Goal: Register for event/course

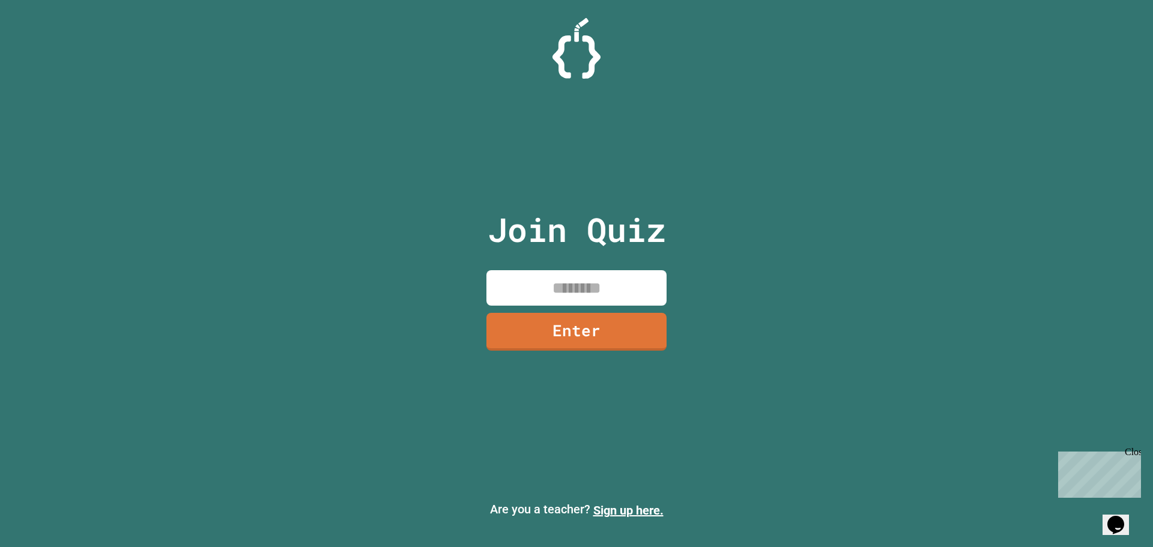
click at [618, 279] on input at bounding box center [576, 287] width 180 height 35
type input "********"
click at [647, 334] on link "Enter" at bounding box center [576, 330] width 177 height 40
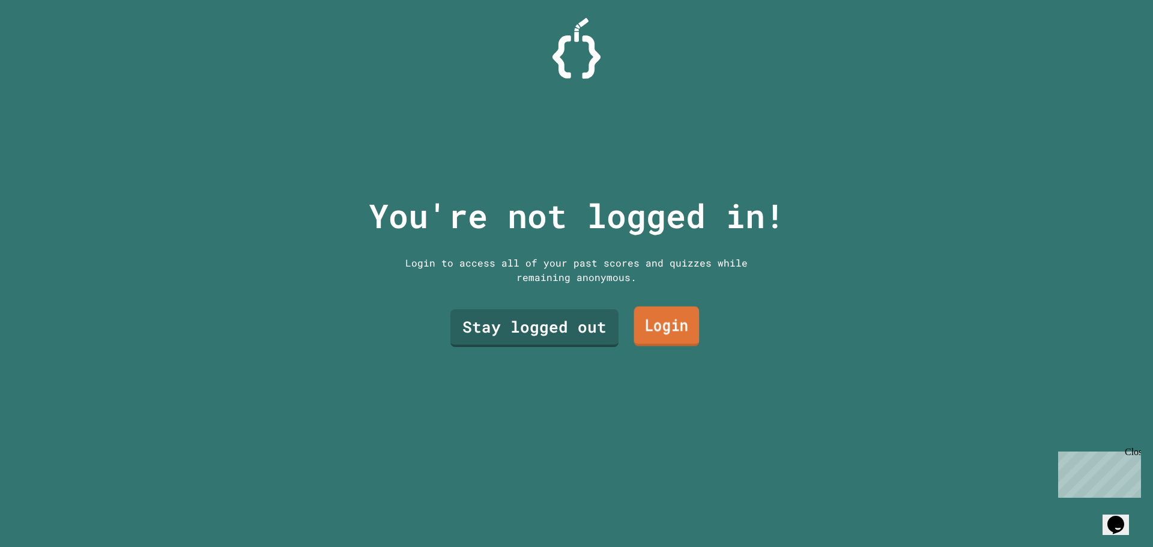
click at [677, 327] on link "Login" at bounding box center [666, 327] width 65 height 40
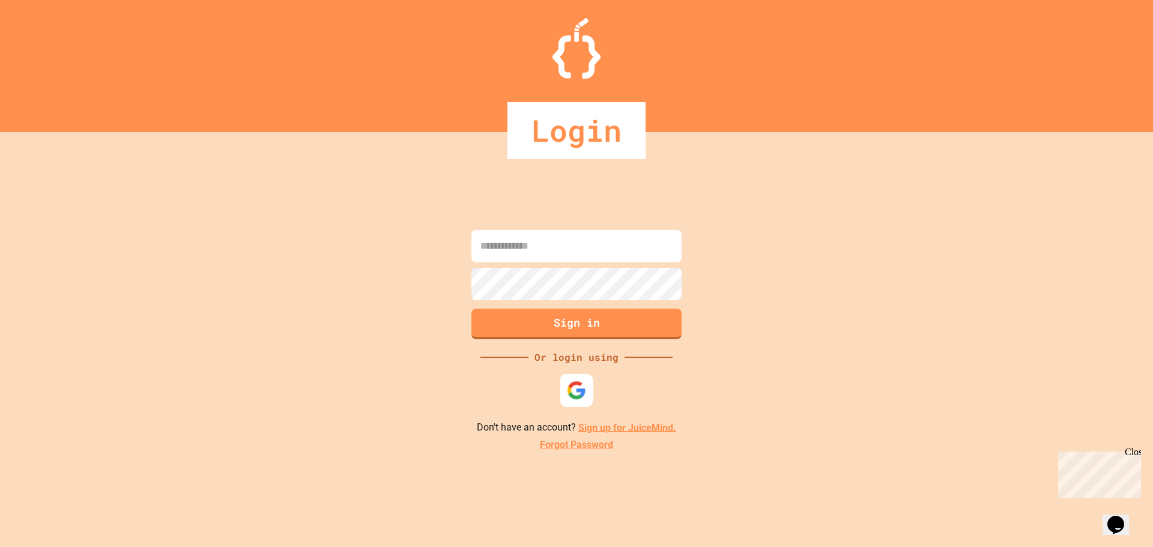
click at [587, 392] on div at bounding box center [576, 390] width 33 height 33
click at [585, 247] on input at bounding box center [576, 246] width 210 height 32
click at [617, 428] on link "Sign up for JuiceMind." at bounding box center [627, 427] width 98 height 11
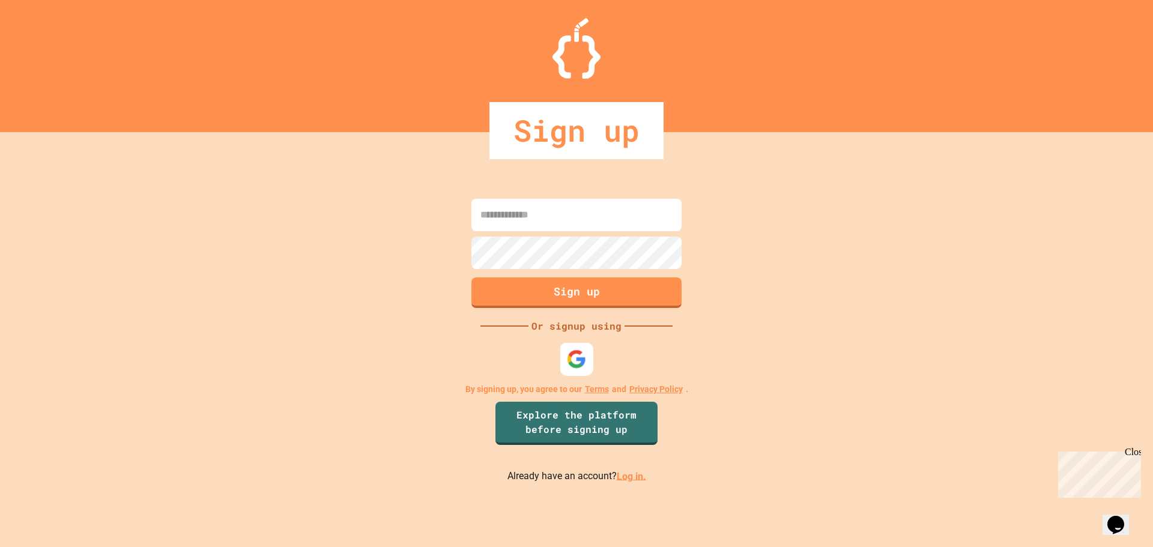
click at [575, 361] on img at bounding box center [577, 359] width 20 height 20
click at [589, 219] on input at bounding box center [576, 215] width 210 height 32
type input "**********"
click at [609, 297] on button "Sign up" at bounding box center [577, 291] width 214 height 31
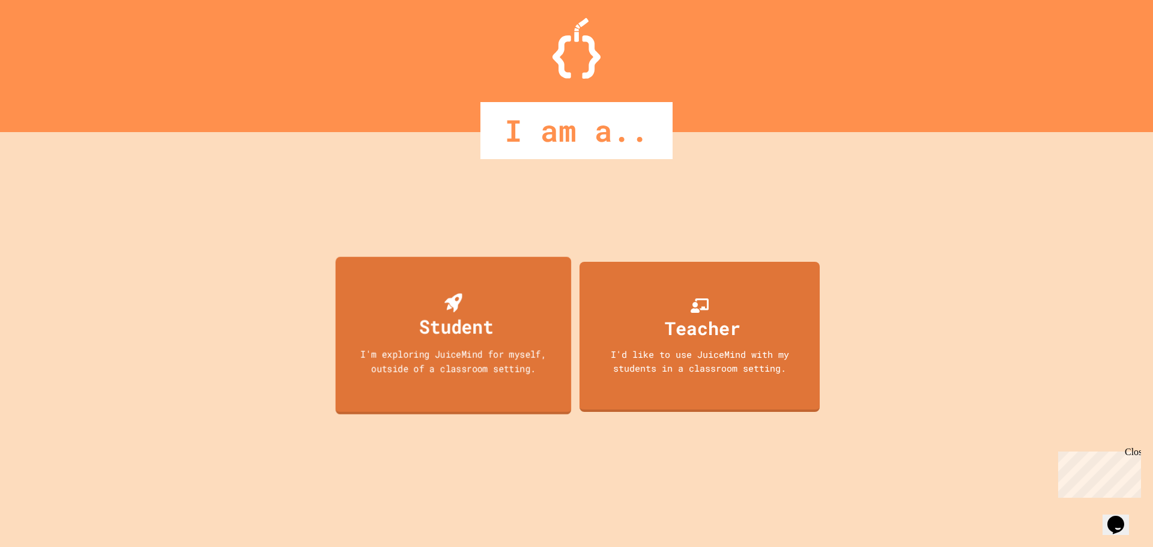
click at [492, 333] on div "Student" at bounding box center [456, 326] width 74 height 28
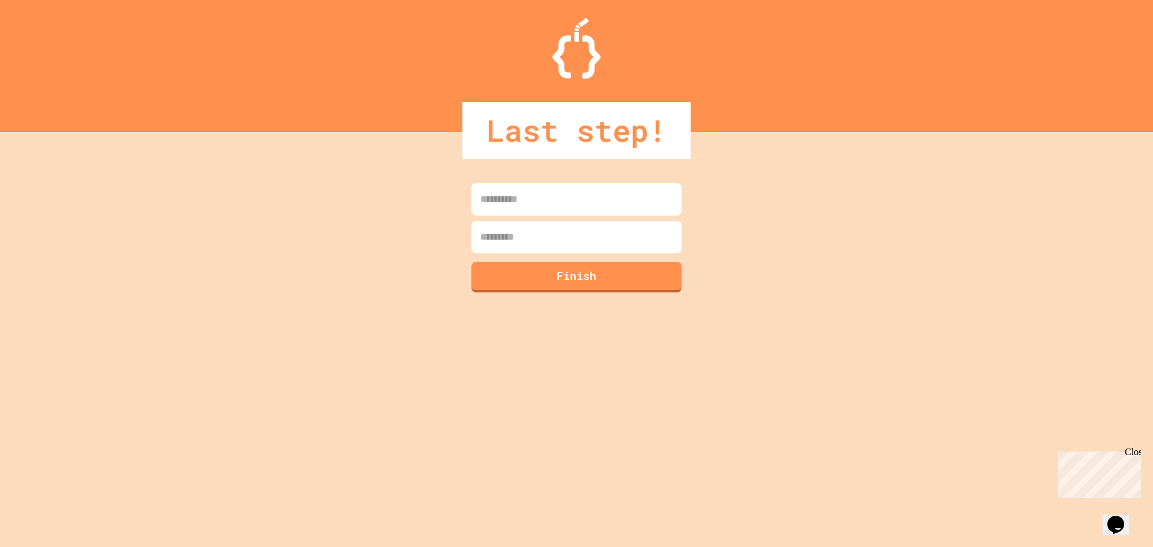
click at [600, 198] on input at bounding box center [576, 199] width 210 height 32
type input "*****"
click at [643, 235] on input at bounding box center [576, 237] width 210 height 32
type input "*****"
click at [646, 279] on button "Finish" at bounding box center [577, 275] width 214 height 31
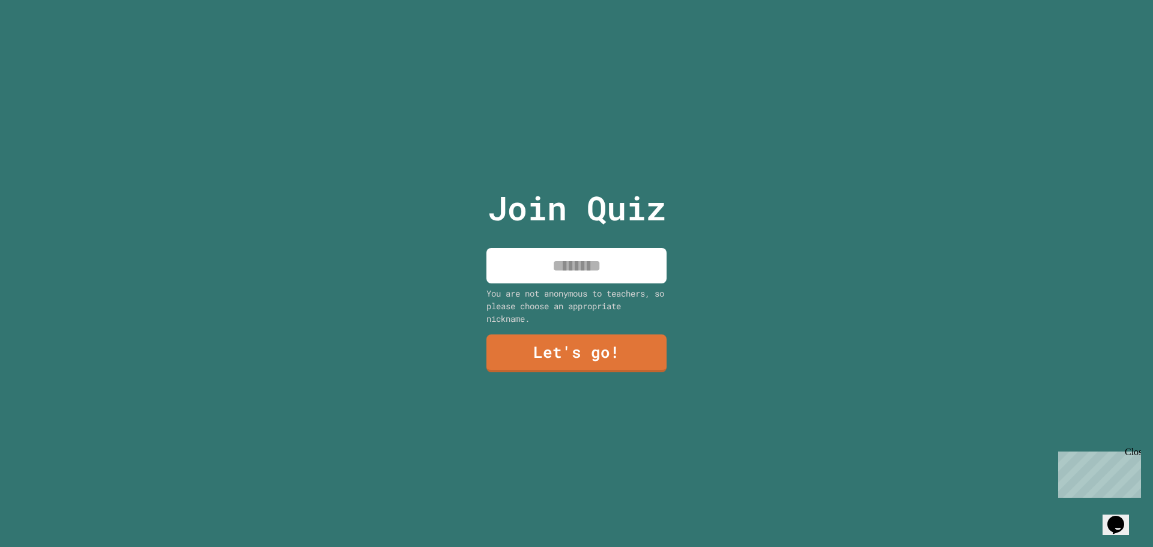
click at [635, 270] on input at bounding box center [576, 265] width 180 height 35
type input "*****"
click at [598, 353] on link "Let's go!" at bounding box center [577, 353] width 178 height 40
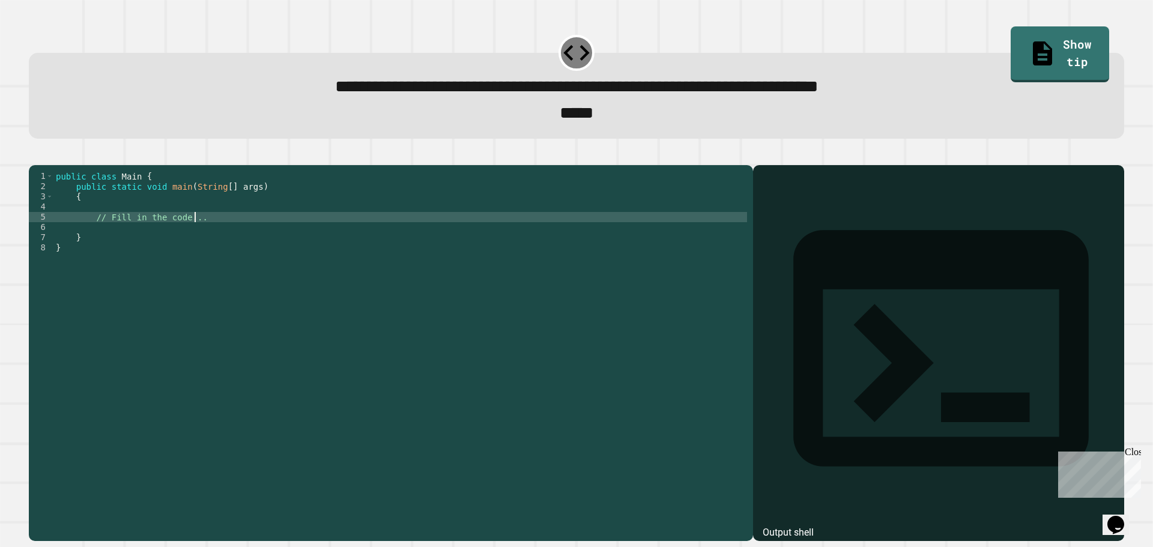
click at [234, 232] on div "public class Main { public static void main ( String [ ] args ) { // Fill in th…" at bounding box center [400, 339] width 694 height 337
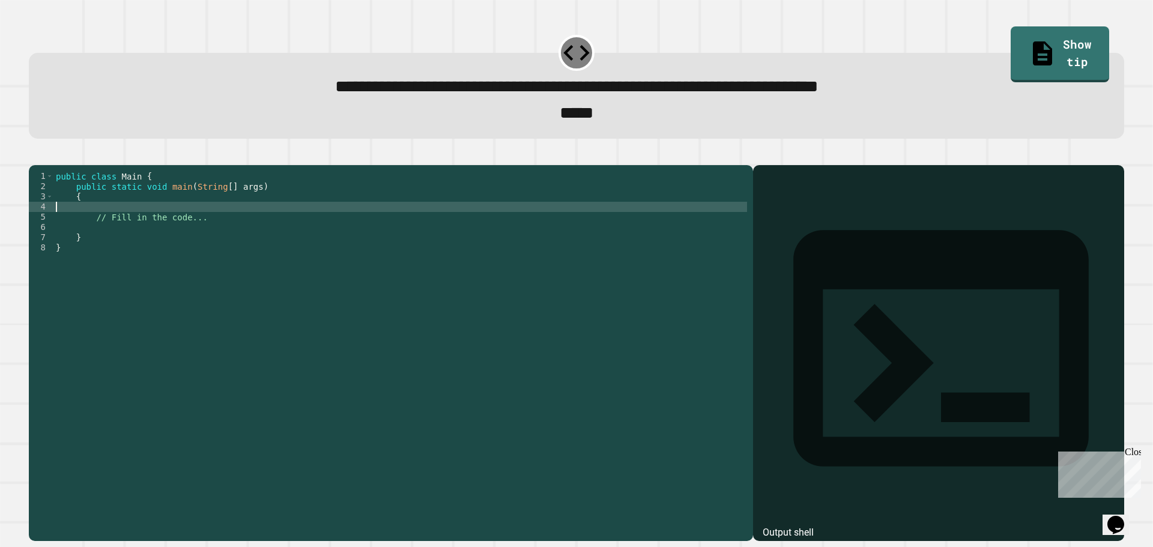
click at [202, 223] on div "public class Main { public static void main ( String [ ] args ) { // Fill in th…" at bounding box center [400, 339] width 694 height 337
click at [35, 155] on icon "button" at bounding box center [35, 155] width 0 height 0
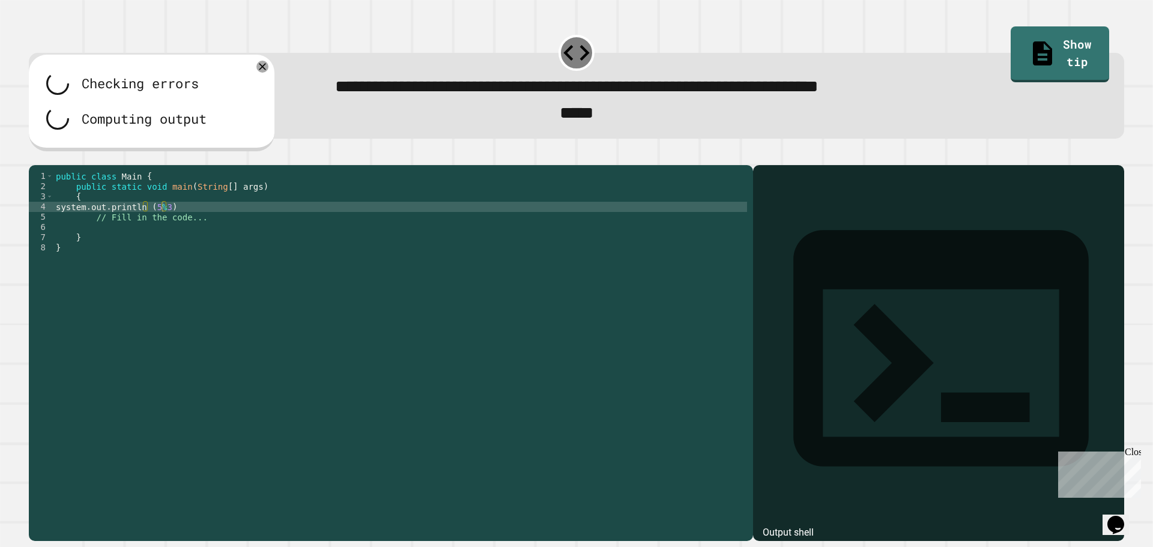
click at [196, 229] on div "public class Main { public static void main ( String [ ] args ) { system . out …" at bounding box center [400, 339] width 694 height 337
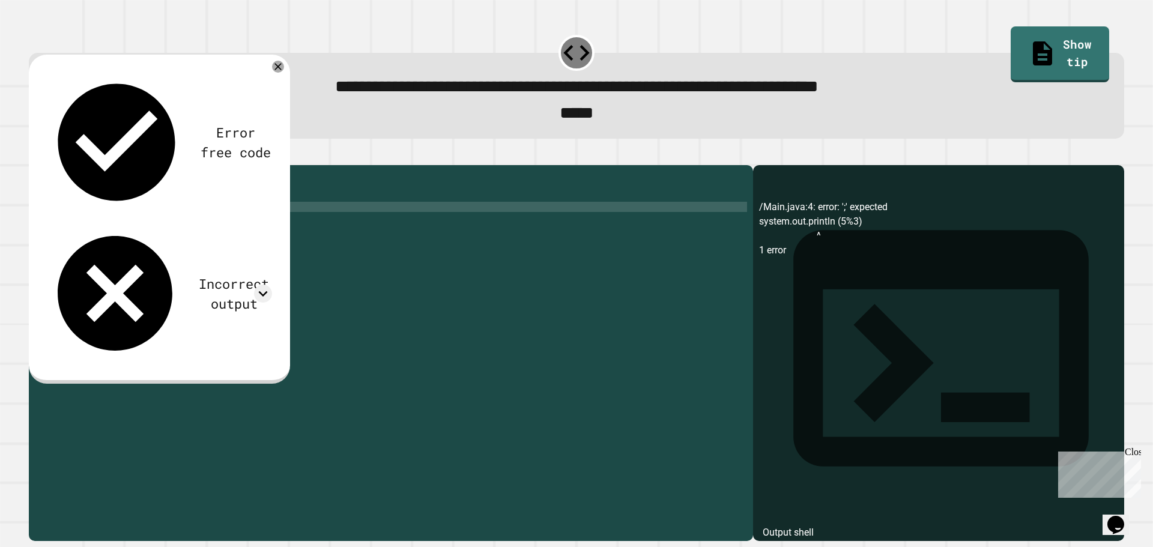
scroll to position [0, 7]
type textarea "**********"
click at [35, 155] on icon "button" at bounding box center [35, 155] width 0 height 0
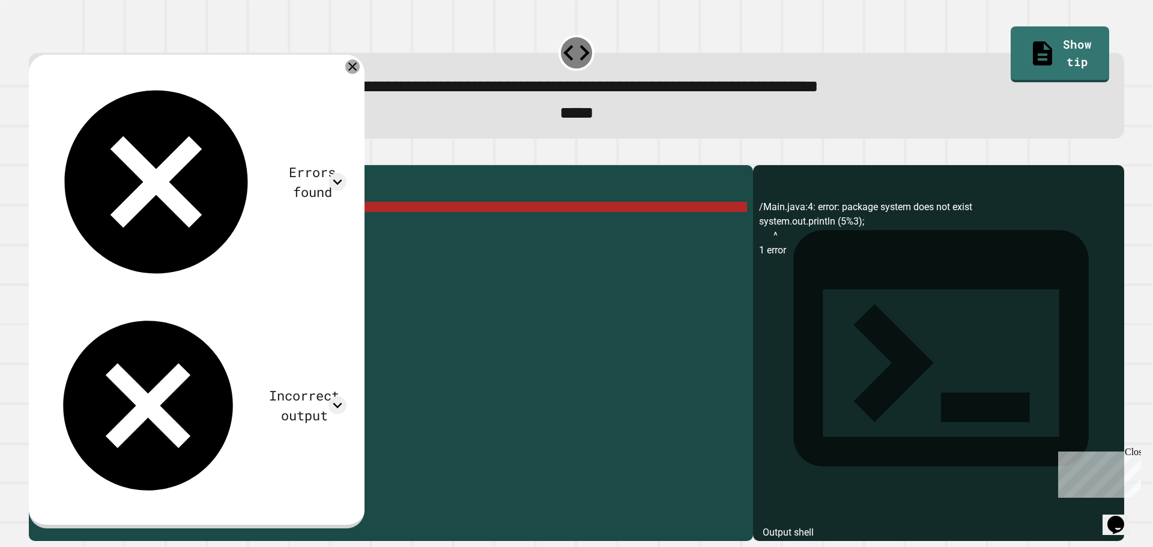
click at [360, 70] on icon at bounding box center [352, 66] width 14 height 14
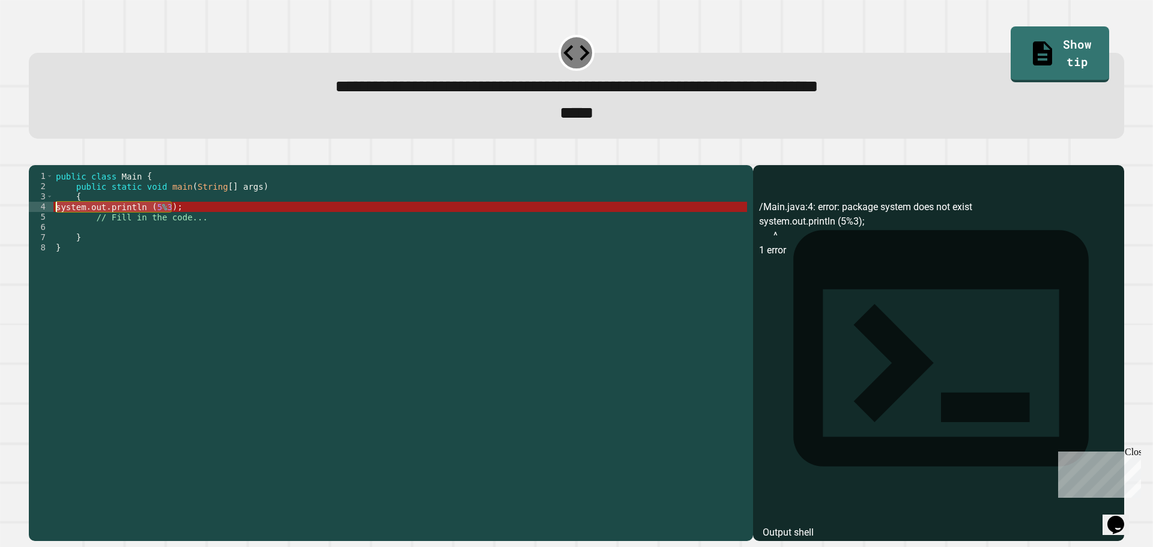
drag, startPoint x: 195, startPoint y: 227, endPoint x: 41, endPoint y: 225, distance: 153.7
click at [41, 225] on div "**********" at bounding box center [388, 329] width 718 height 316
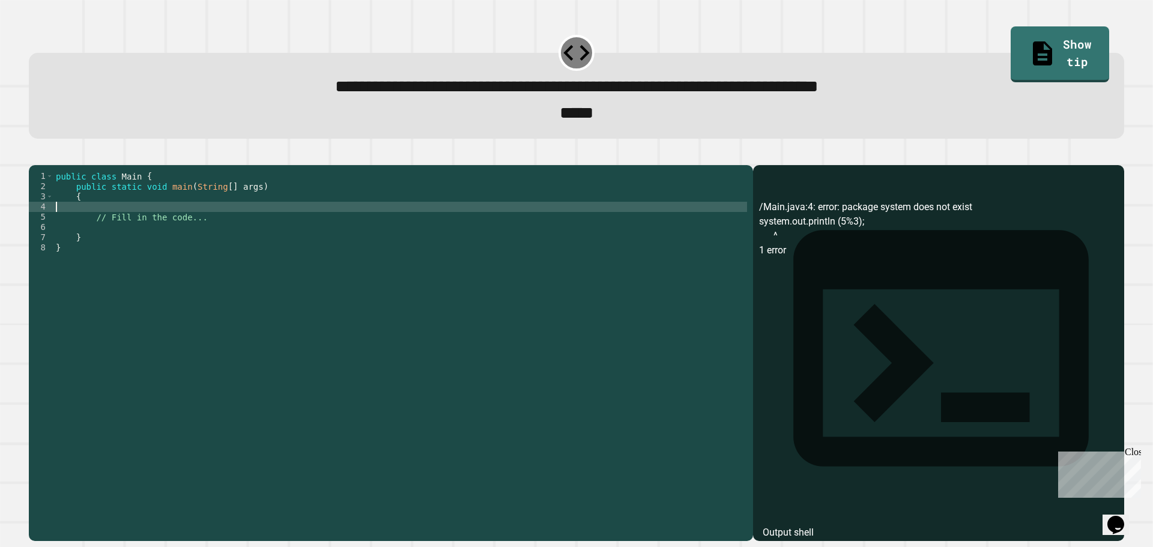
click at [241, 249] on div "public class Main { public static void main ( String [ ] args ) { // Fill in th…" at bounding box center [400, 339] width 694 height 337
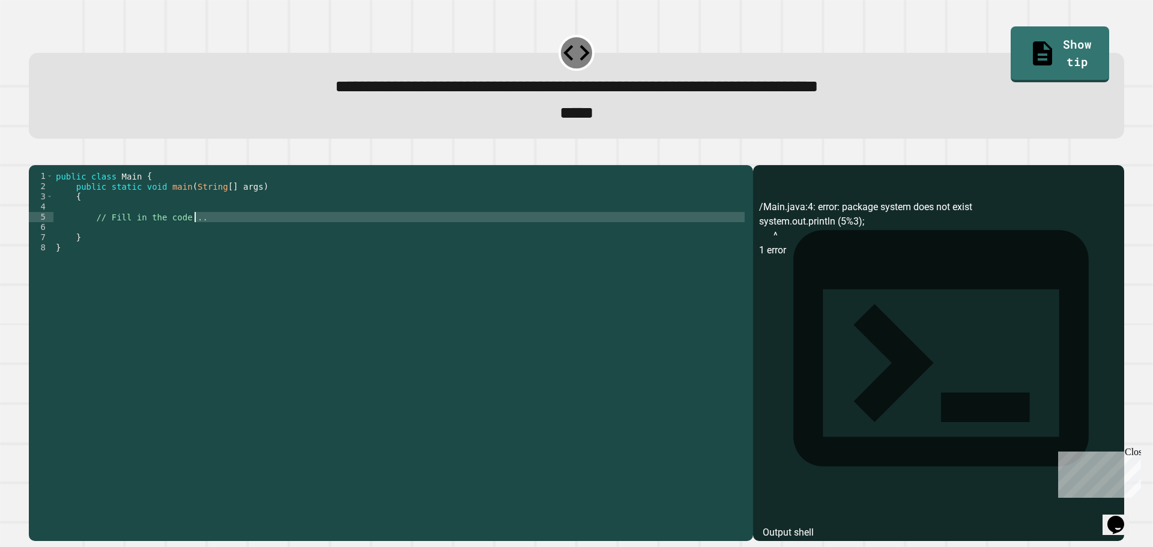
drag, startPoint x: 213, startPoint y: 243, endPoint x: 210, endPoint y: 237, distance: 6.7
click at [210, 237] on div "public class Main { public static void main ( String [ ] args ) { // Fill in th…" at bounding box center [400, 339] width 694 height 337
drag, startPoint x: 220, startPoint y: 235, endPoint x: 218, endPoint y: 250, distance: 14.6
click at [220, 237] on div "public class Main { public static void main ( String [ ] args ) { // Fill in th…" at bounding box center [400, 339] width 694 height 337
click at [213, 255] on div "public class Main { public static void main ( String [ ] args ) { // Fill in th…" at bounding box center [400, 339] width 694 height 337
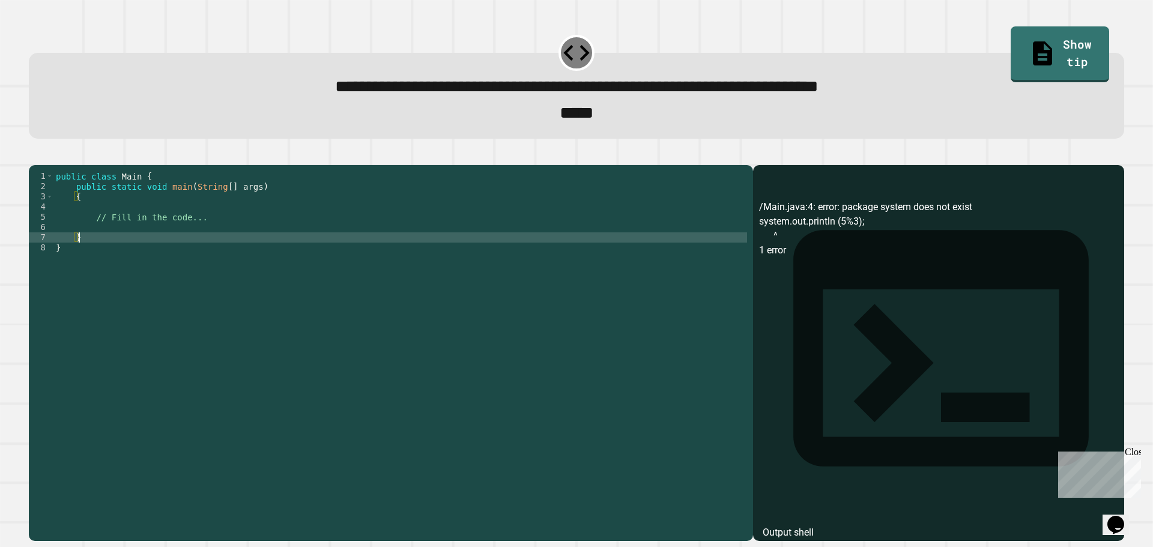
click at [221, 242] on div "public class Main { public static void main ( String [ ] args ) { // Fill in th…" at bounding box center [400, 339] width 694 height 337
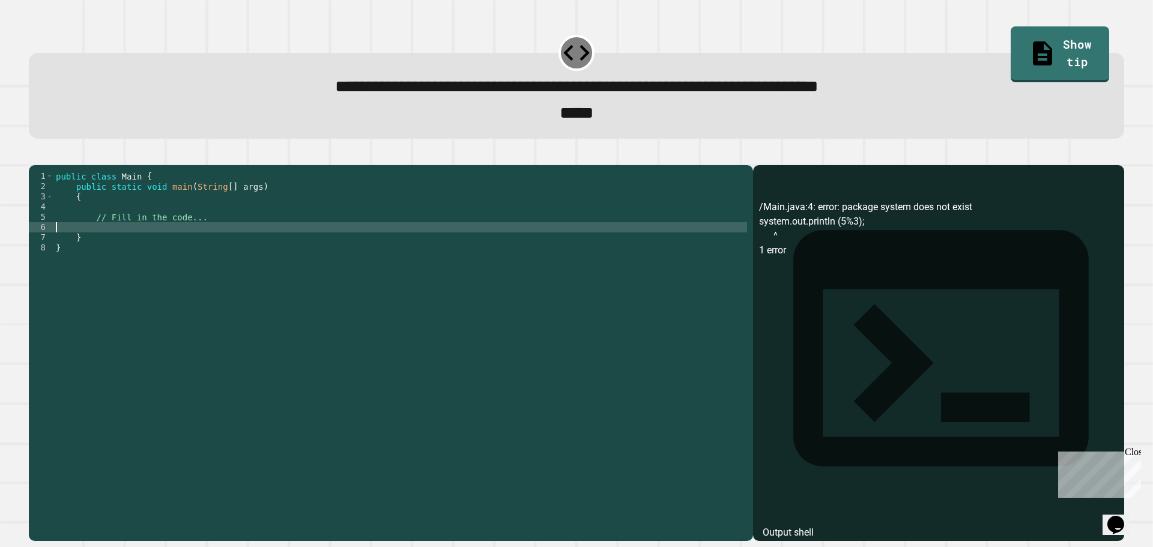
paste textarea "**********"
type textarea "**********"
click at [35, 155] on icon "button" at bounding box center [35, 155] width 0 height 0
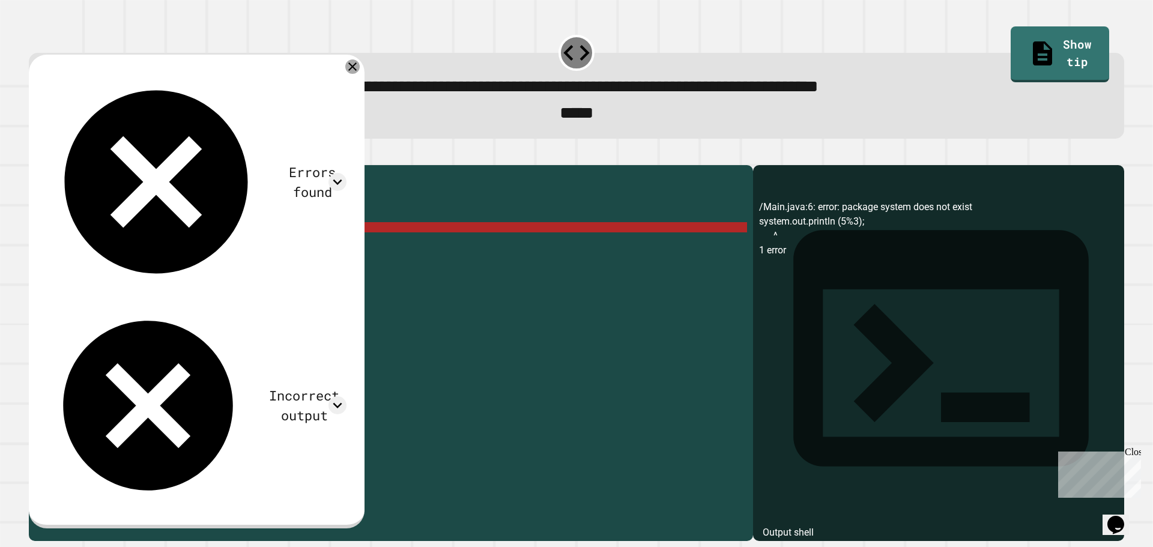
click at [360, 68] on icon at bounding box center [352, 66] width 14 height 14
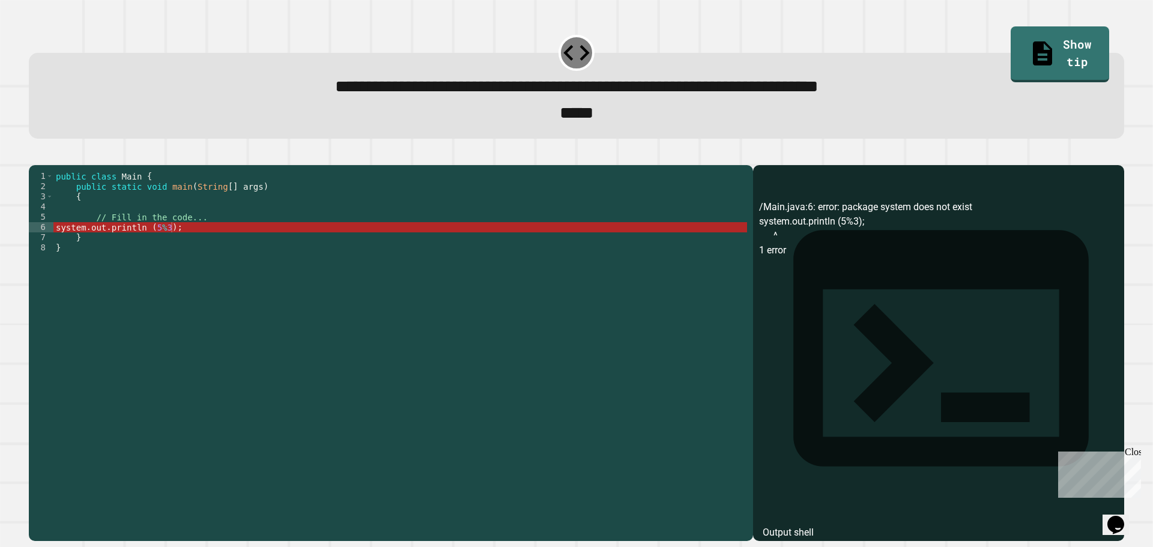
click at [44, 165] on icon "button" at bounding box center [43, 162] width 7 height 8
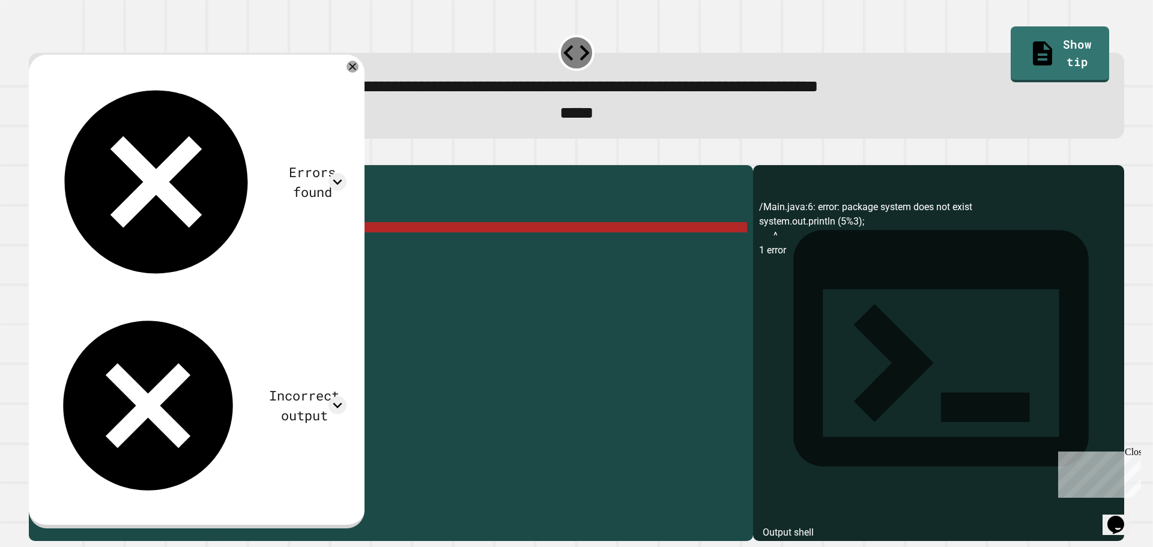
click at [262, 386] on div "Incorrect output" at bounding box center [304, 406] width 85 height 40
click at [342, 179] on icon at bounding box center [337, 181] width 9 height 5
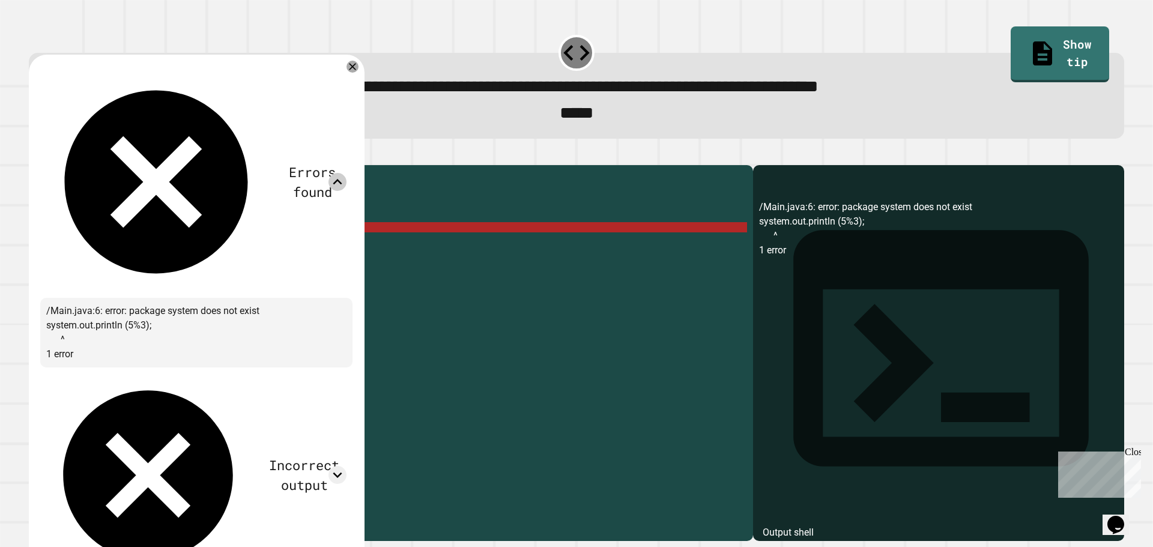
click at [347, 173] on icon at bounding box center [337, 182] width 18 height 18
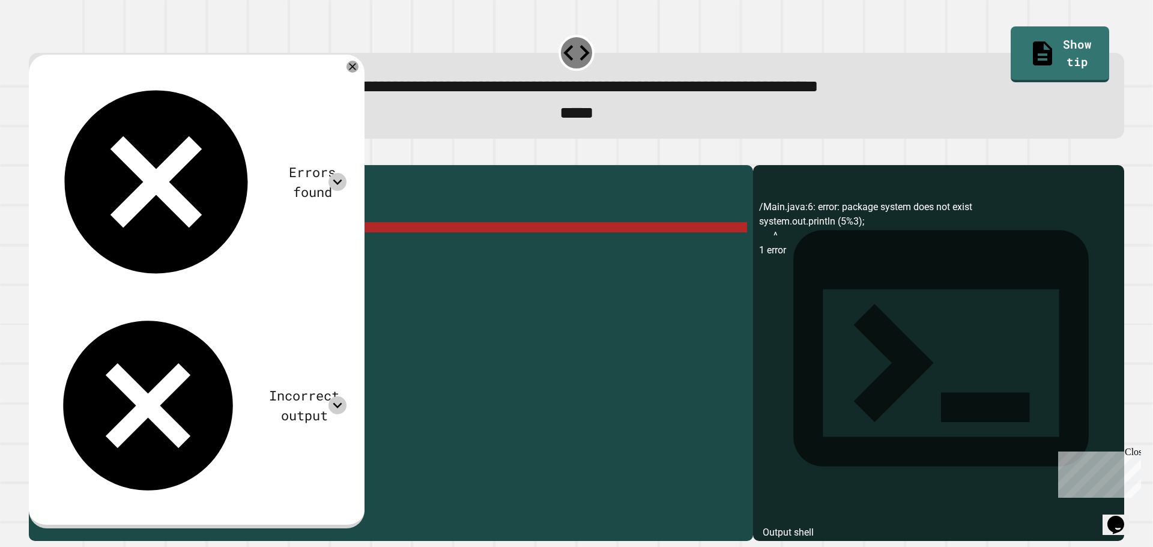
click at [347, 396] on icon at bounding box center [337, 405] width 18 height 18
click at [55, 247] on div "public class Main { public static void main ( String [ ] args ) { // Fill in th…" at bounding box center [400, 339] width 694 height 337
click at [57, 247] on div "public class Main { public static void main ( String [ ] args ) { // Fill in th…" at bounding box center [400, 339] width 694 height 337
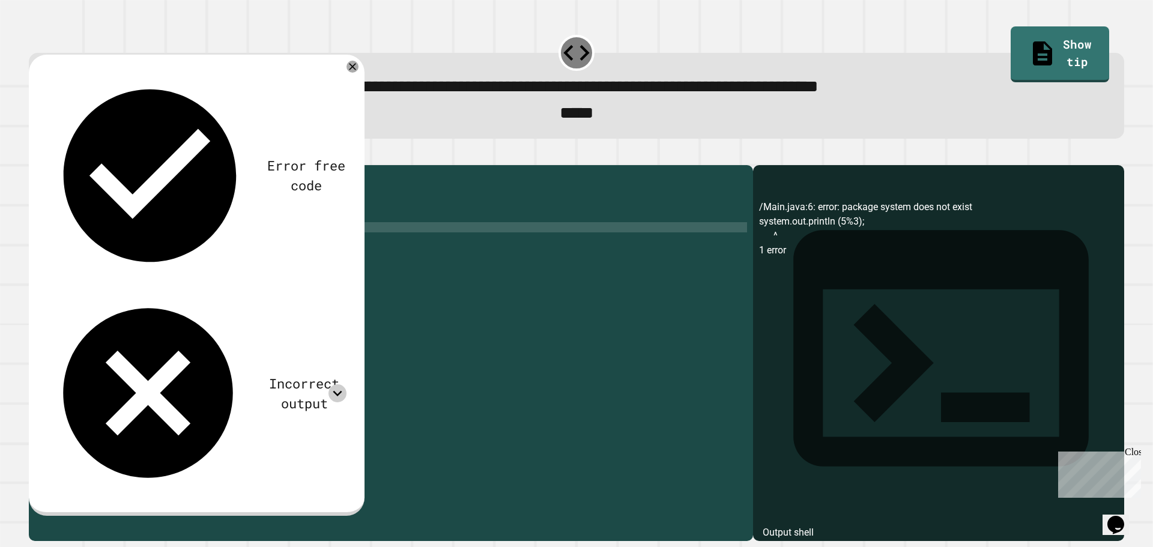
click at [347, 384] on icon at bounding box center [337, 393] width 18 height 18
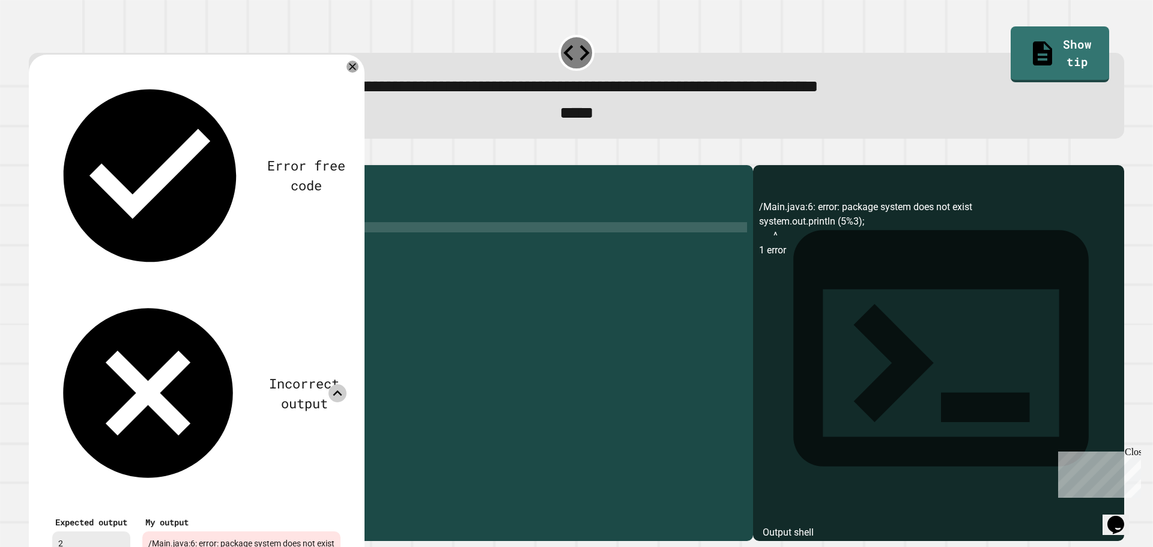
click at [347, 384] on icon at bounding box center [337, 393] width 18 height 18
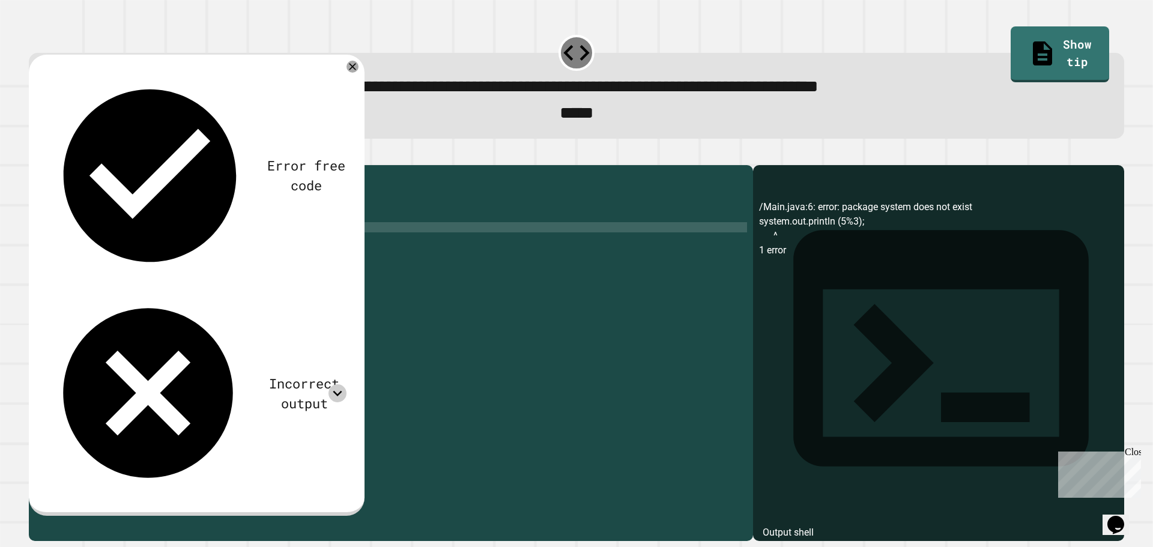
click at [152, 244] on div "public class Main { public static void main ( String [ ] args ) { // Fill in th…" at bounding box center [400, 339] width 694 height 337
click at [160, 245] on div "public class Main { public static void main ( String [ ] args ) { // Fill in th…" at bounding box center [400, 339] width 694 height 337
click at [227, 234] on div "public class Main { public static void main ( String [ ] args ) { // Fill in th…" at bounding box center [400, 339] width 694 height 337
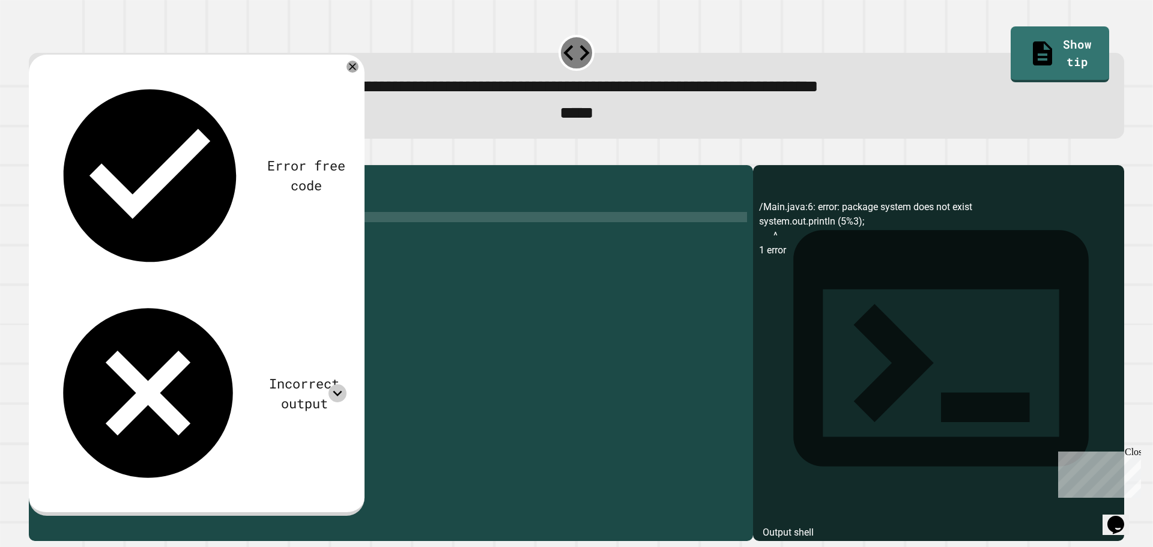
type textarea "**********"
click at [46, 163] on icon "button" at bounding box center [43, 162] width 7 height 8
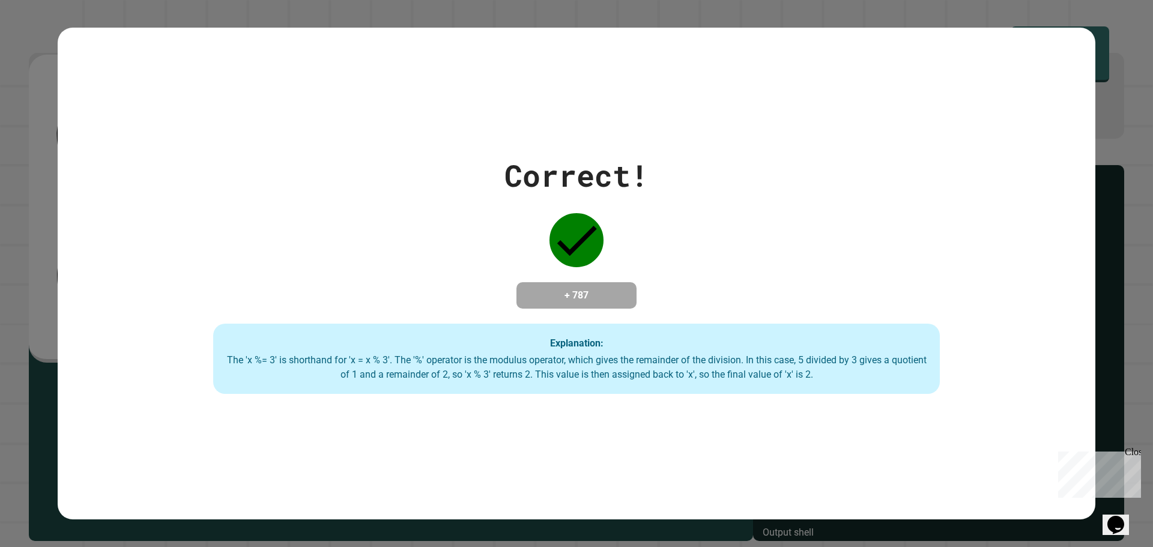
click at [1130, 452] on div "Close" at bounding box center [1132, 454] width 15 height 15
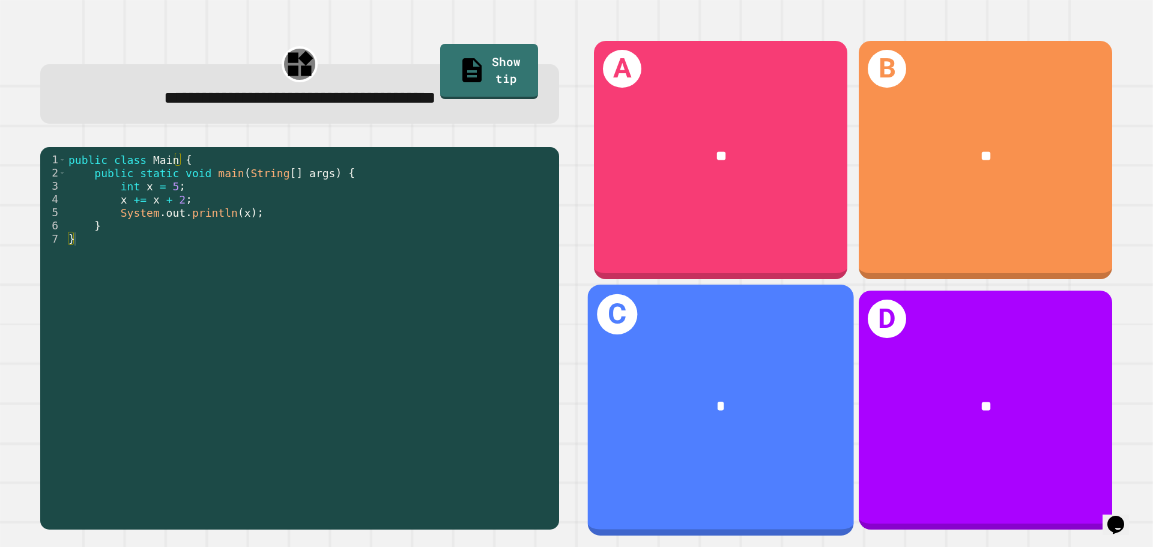
click at [736, 396] on div "*" at bounding box center [720, 407] width 207 height 22
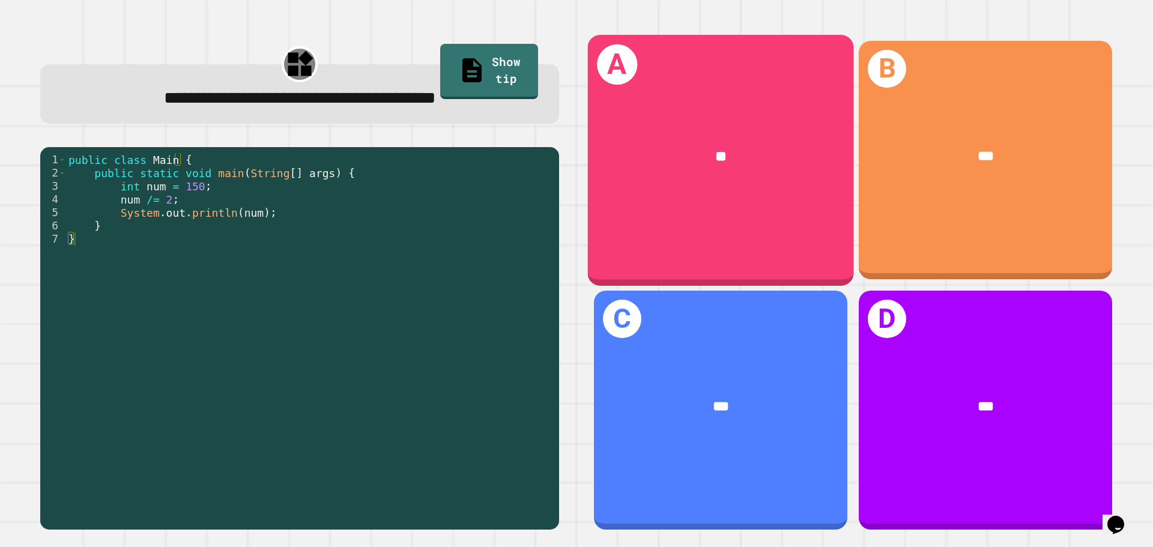
click at [798, 232] on div "A **" at bounding box center [721, 160] width 266 height 250
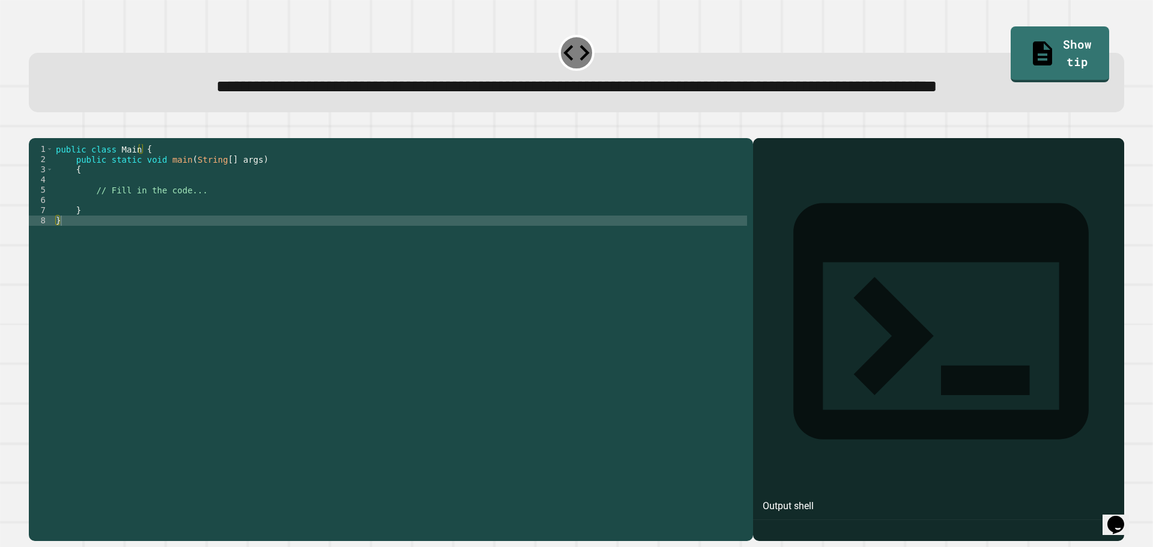
click at [203, 244] on div "public class Main { public static void main ( String [ ] args ) { // Fill in th…" at bounding box center [400, 312] width 694 height 337
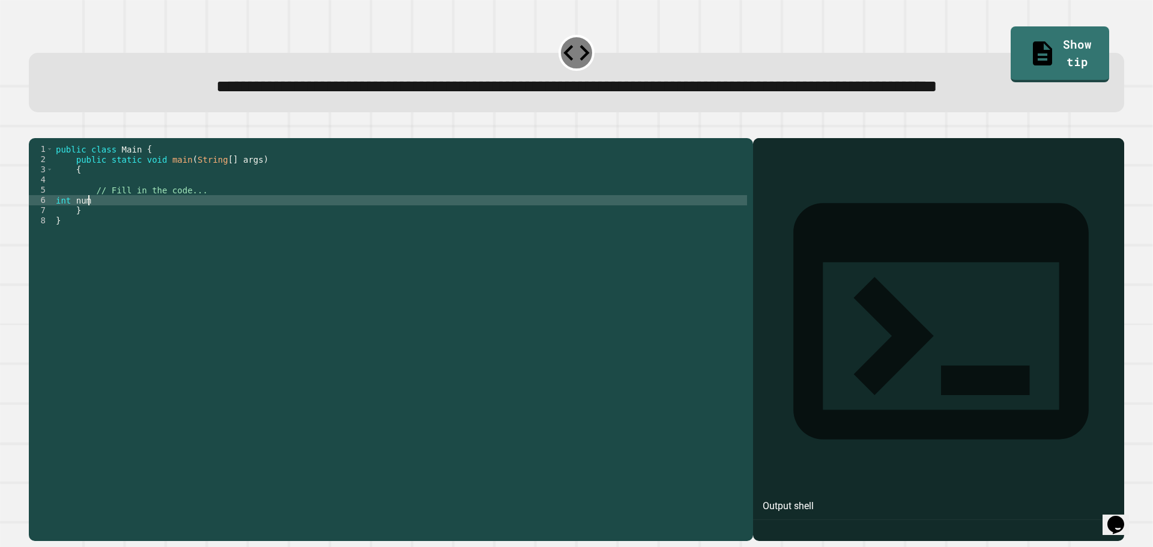
scroll to position [0, 2]
type textarea "**********"
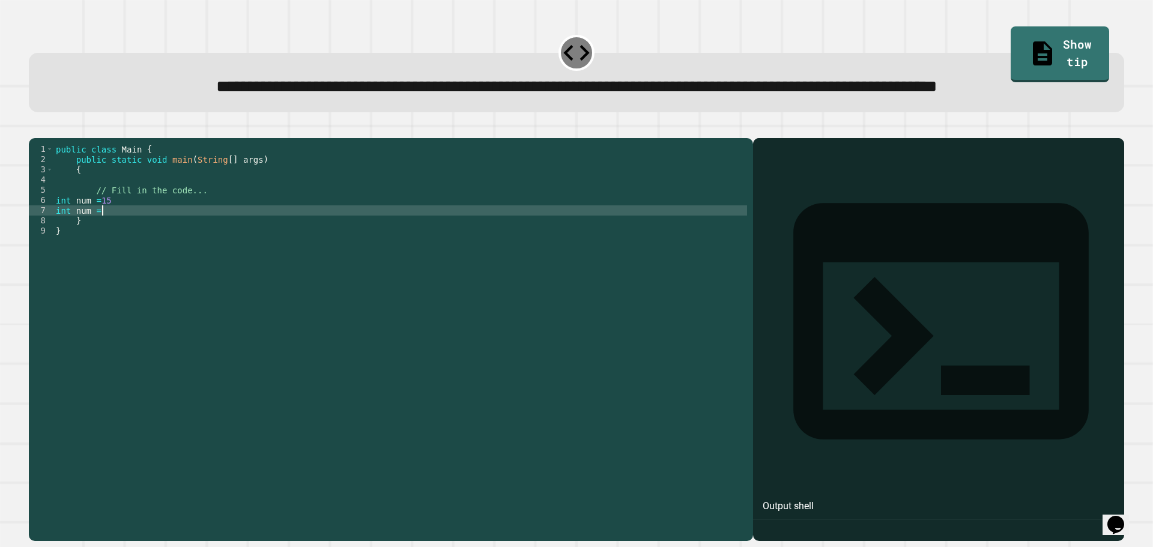
scroll to position [0, 3]
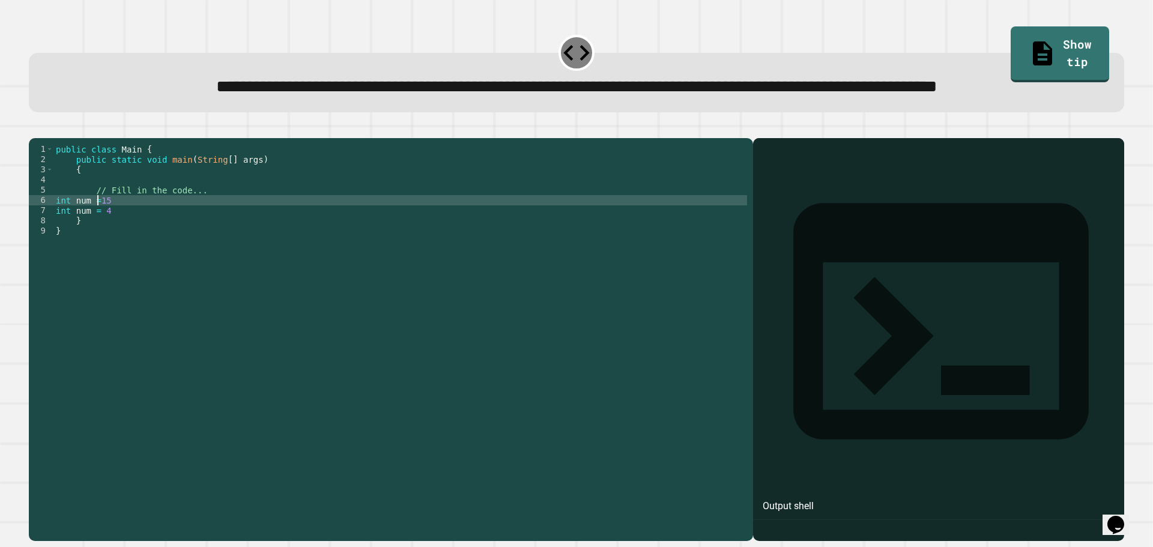
click at [96, 246] on div "public class Main { public static void main ( String [ ] args ) { // Fill in th…" at bounding box center [400, 312] width 694 height 337
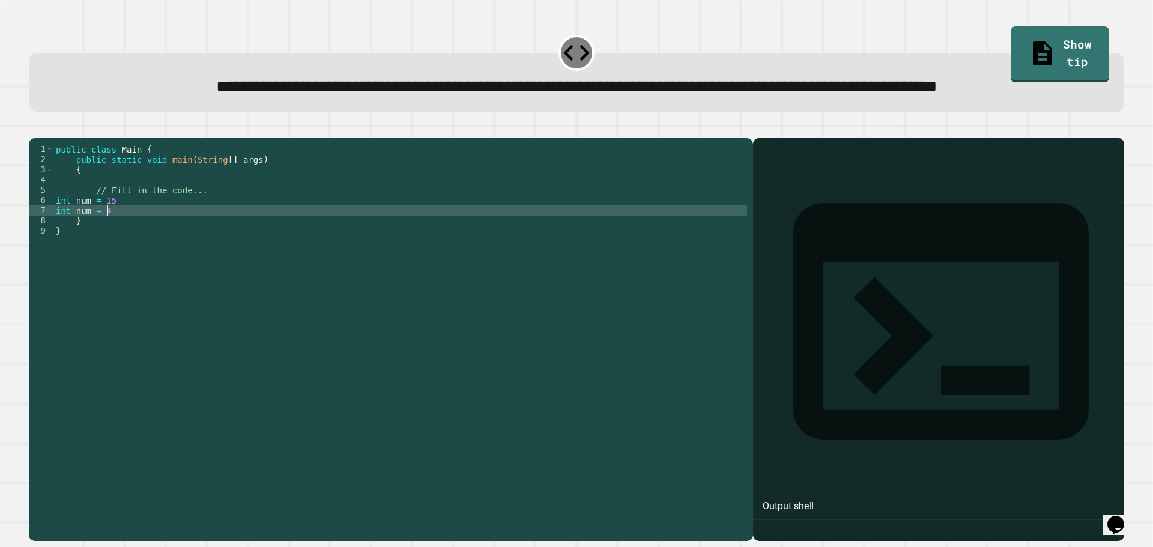
click at [144, 259] on div "public class Main { public static void main ( String [ ] args ) { // Fill in th…" at bounding box center [400, 312] width 694 height 337
type textarea "**********"
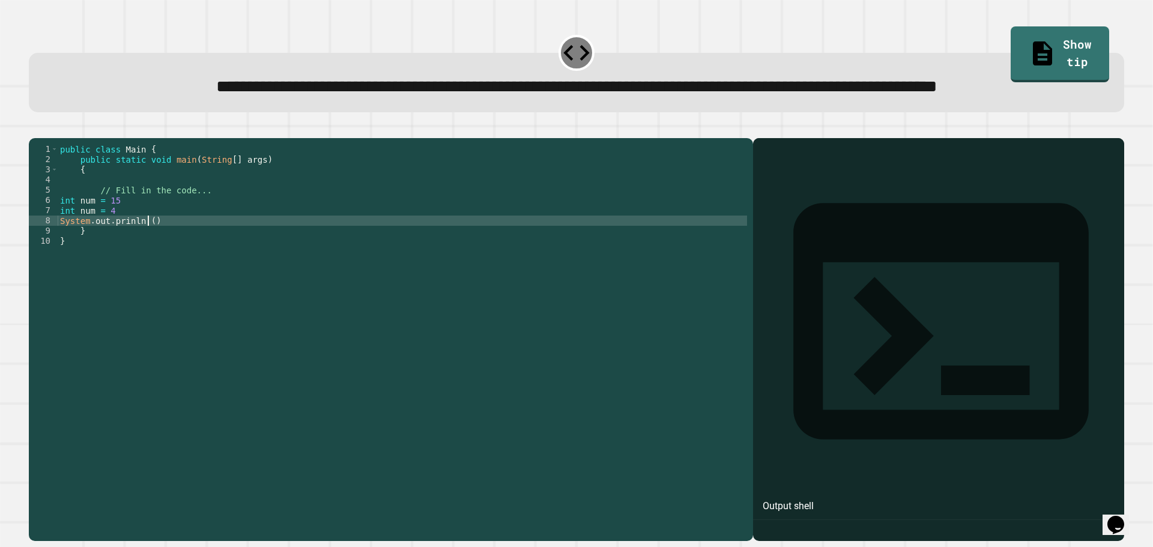
scroll to position [0, 5]
click at [92, 257] on div "public class Main { public static void main ( String [ ] args ) { // Fill in th…" at bounding box center [402, 312] width 689 height 337
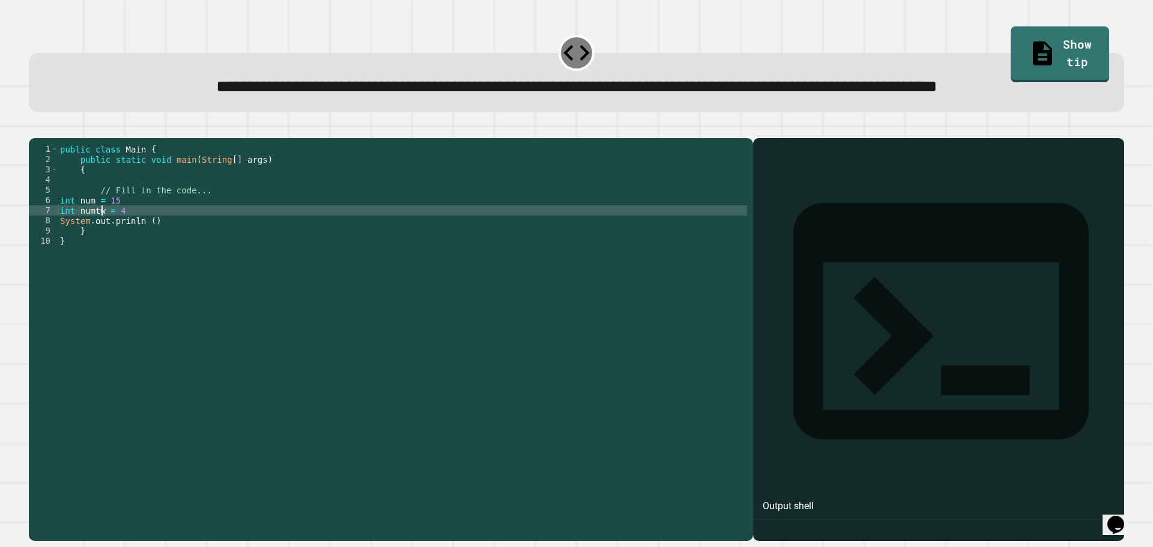
scroll to position [0, 3]
click at [148, 267] on div "public class Main { public static void main ( String [ ] args ) { // Fill in th…" at bounding box center [402, 312] width 689 height 337
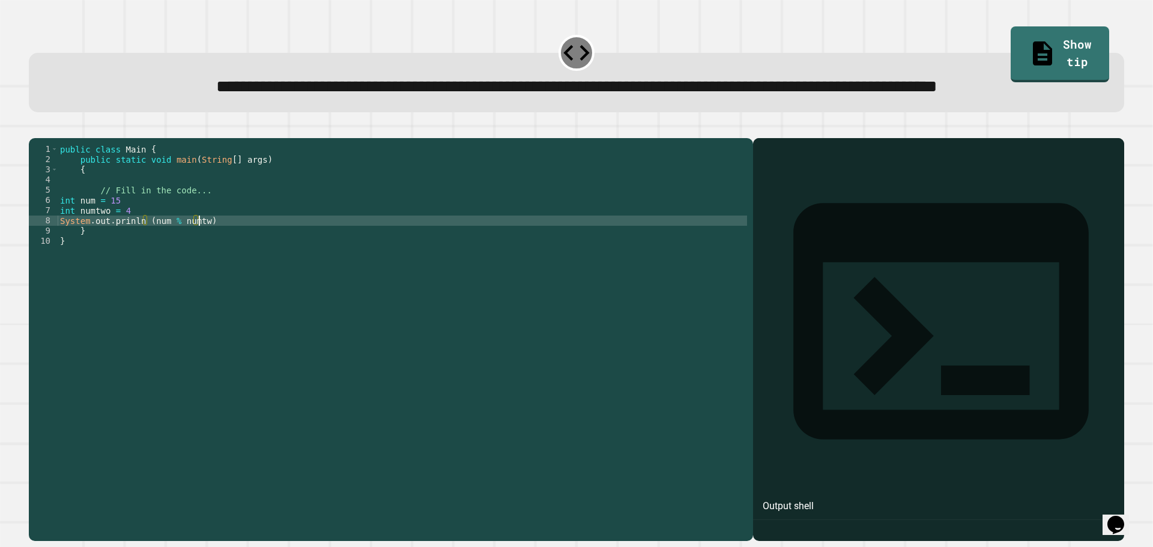
scroll to position [0, 10]
click at [35, 129] on icon "button" at bounding box center [35, 129] width 0 height 0
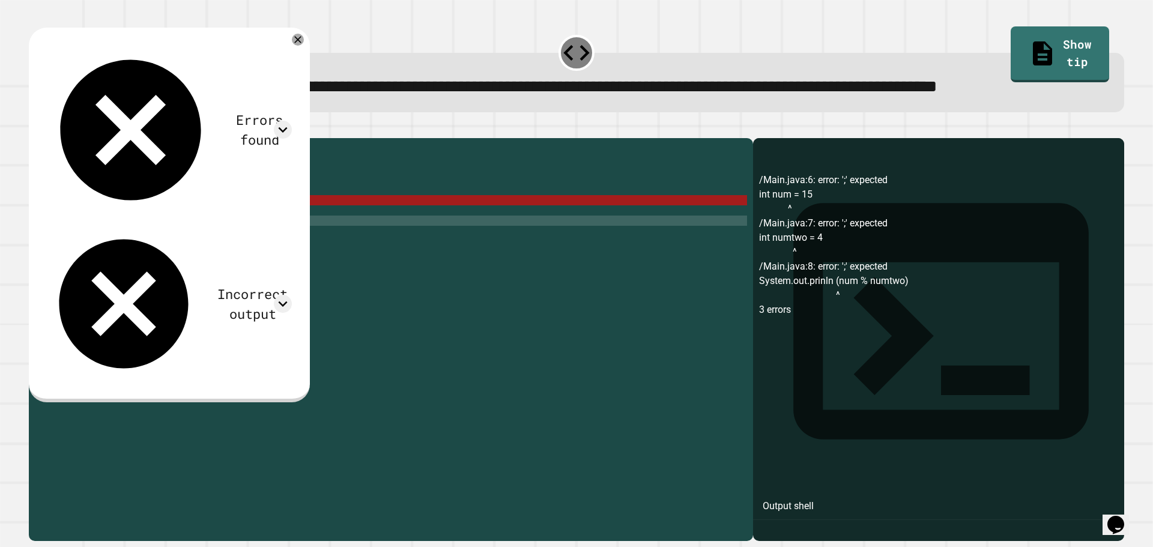
click at [174, 267] on div "public class Main { public static void main ( String [ ] args ) { // Fill in th…" at bounding box center [402, 312] width 689 height 337
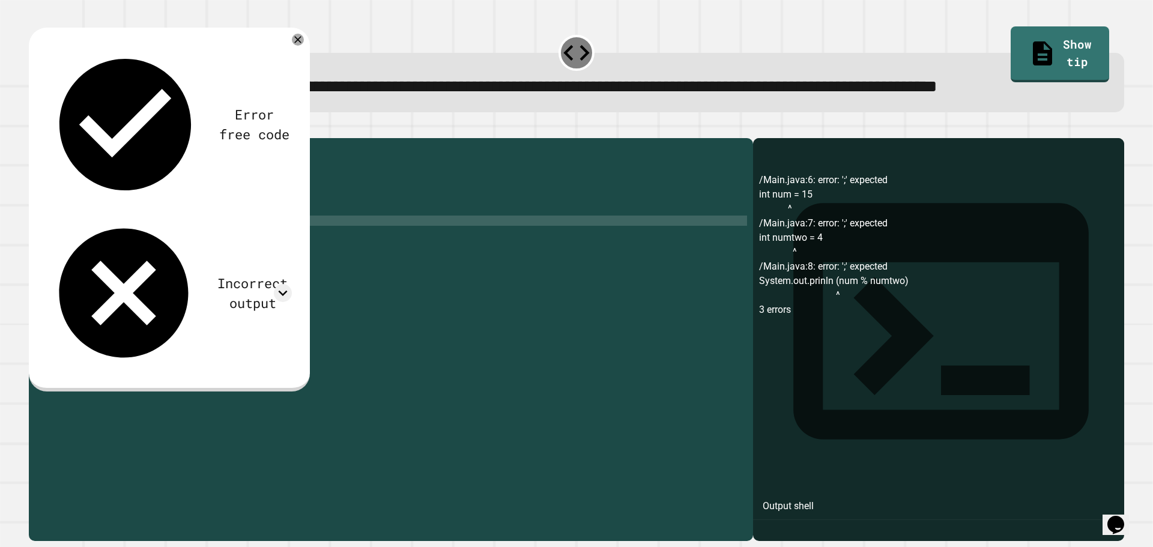
scroll to position [0, 8]
click at [46, 140] on icon "button" at bounding box center [43, 136] width 7 height 8
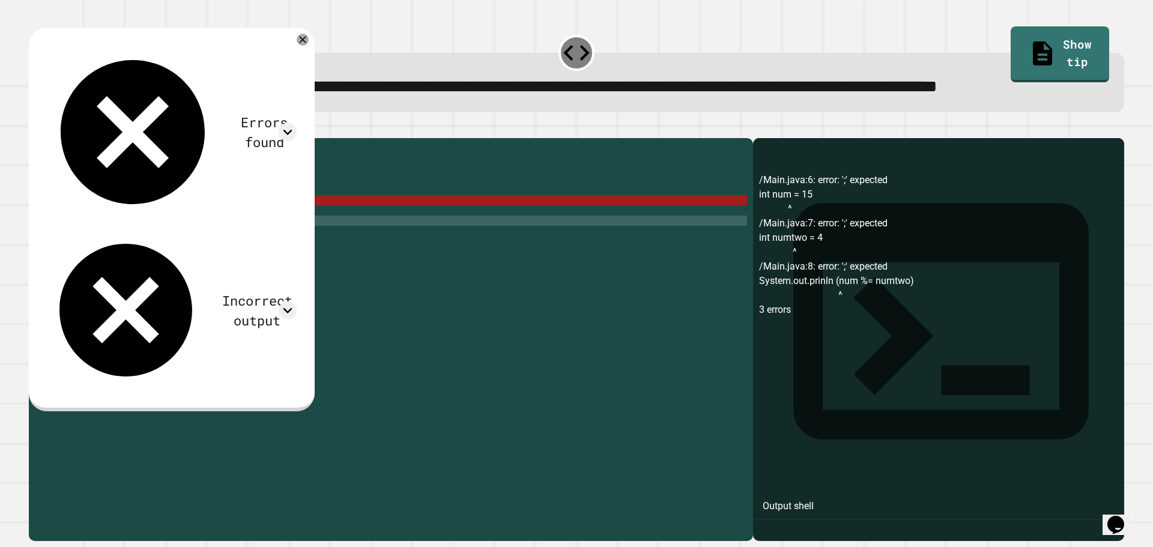
scroll to position [0, 4]
click at [127, 247] on div "public class Main { public static void main ( String [ ] args ) { // Fill in th…" at bounding box center [402, 312] width 689 height 337
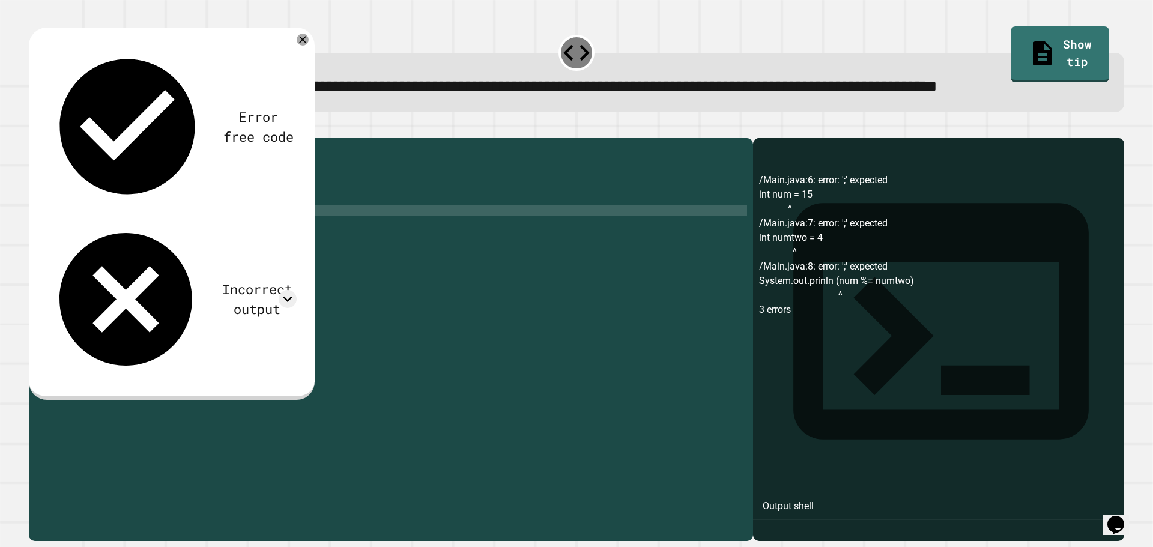
click at [148, 254] on div "public class Main { public static void main ( String [ ] args ) { // Fill in th…" at bounding box center [402, 312] width 689 height 337
click at [229, 273] on div "public class Main { public static void main ( String [ ] args ) { // Fill in th…" at bounding box center [402, 312] width 689 height 337
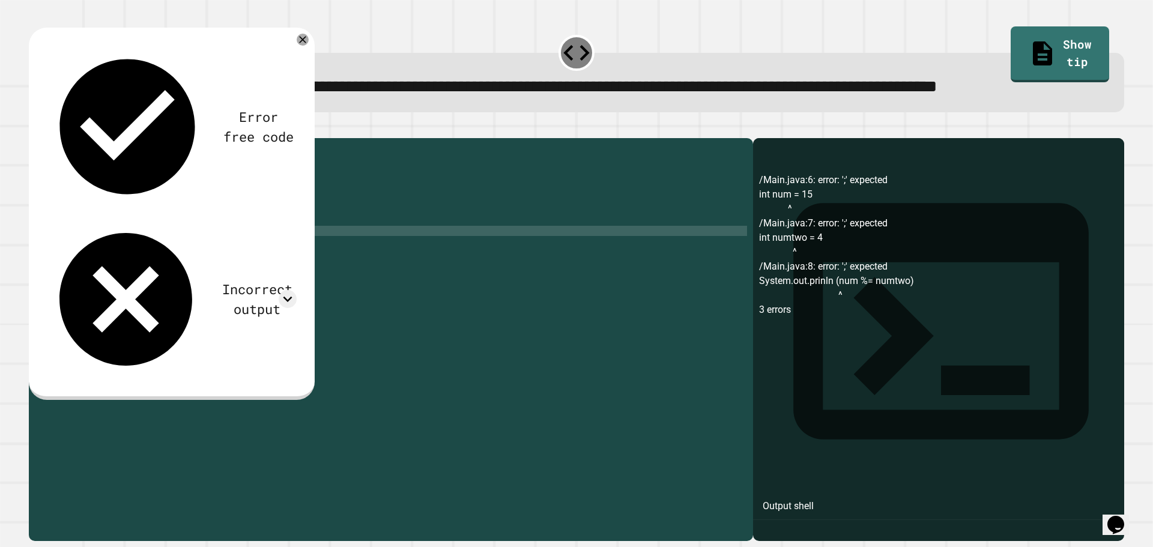
scroll to position [0, 1]
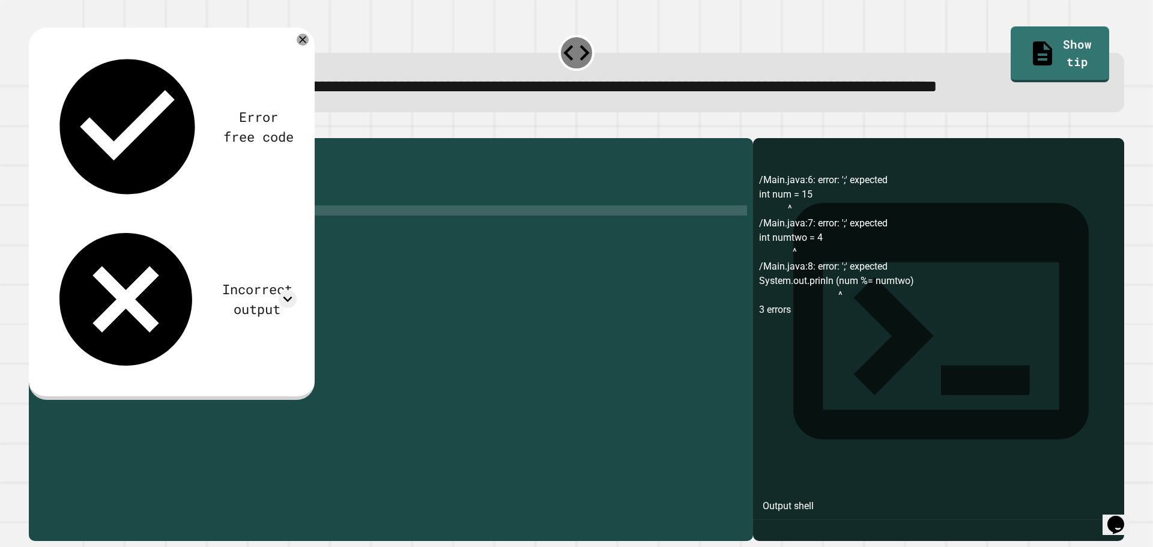
click at [230, 260] on div "public class Main { public static void main ( String [ ] args ) { // Fill in th…" at bounding box center [402, 312] width 689 height 337
click at [231, 267] on div "public class Main { public static void main ( String [ ] args ) { // Fill in th…" at bounding box center [402, 312] width 689 height 337
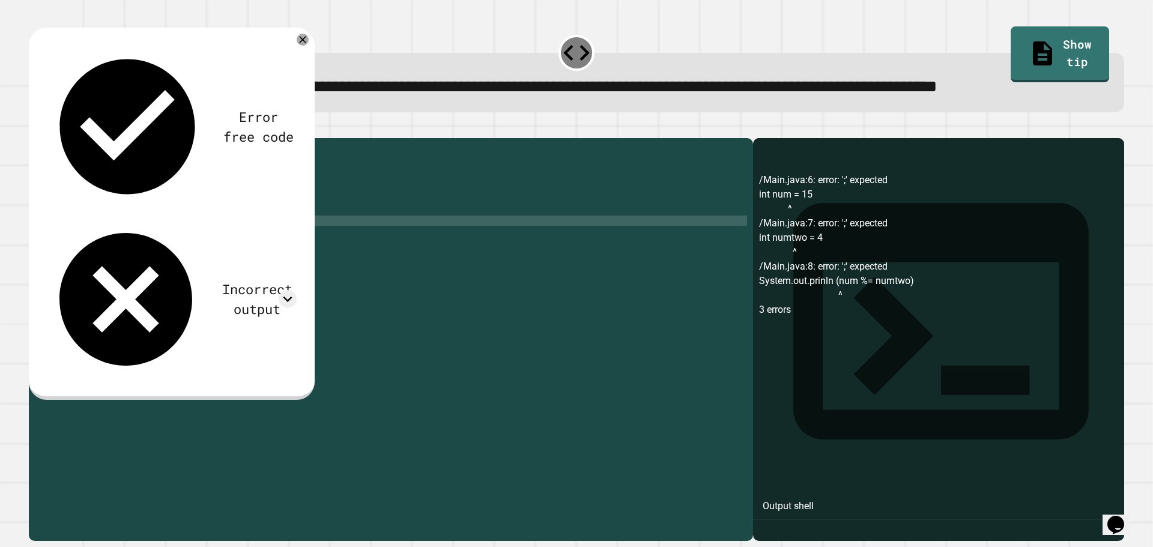
scroll to position [0, 10]
click at [35, 129] on icon "button" at bounding box center [35, 129] width 0 height 0
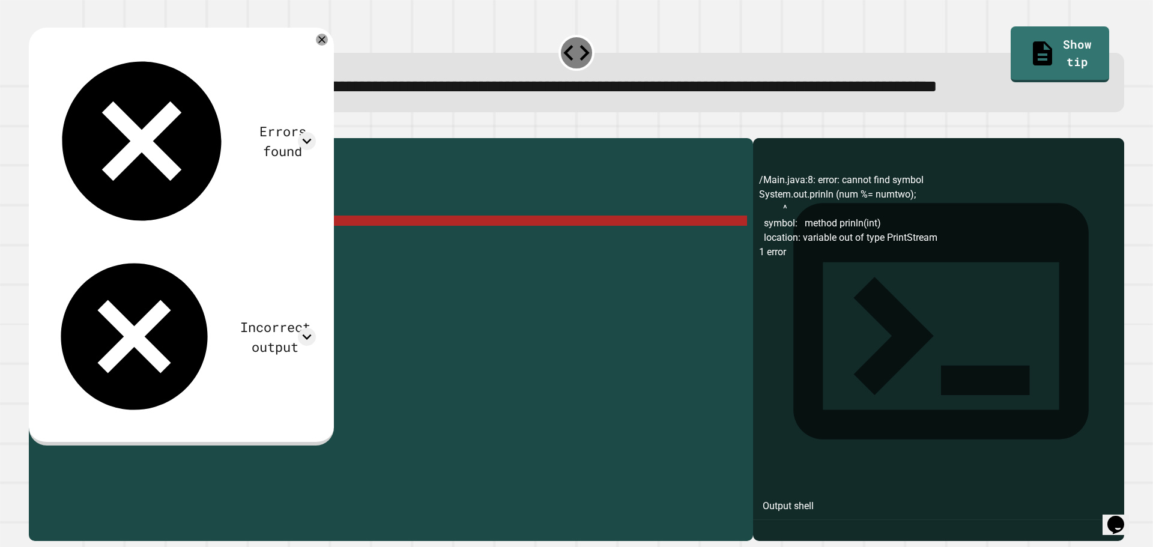
click at [176, 267] on div "public class Main { public static void main ( String [ ] args ) { // Fill in th…" at bounding box center [402, 312] width 689 height 337
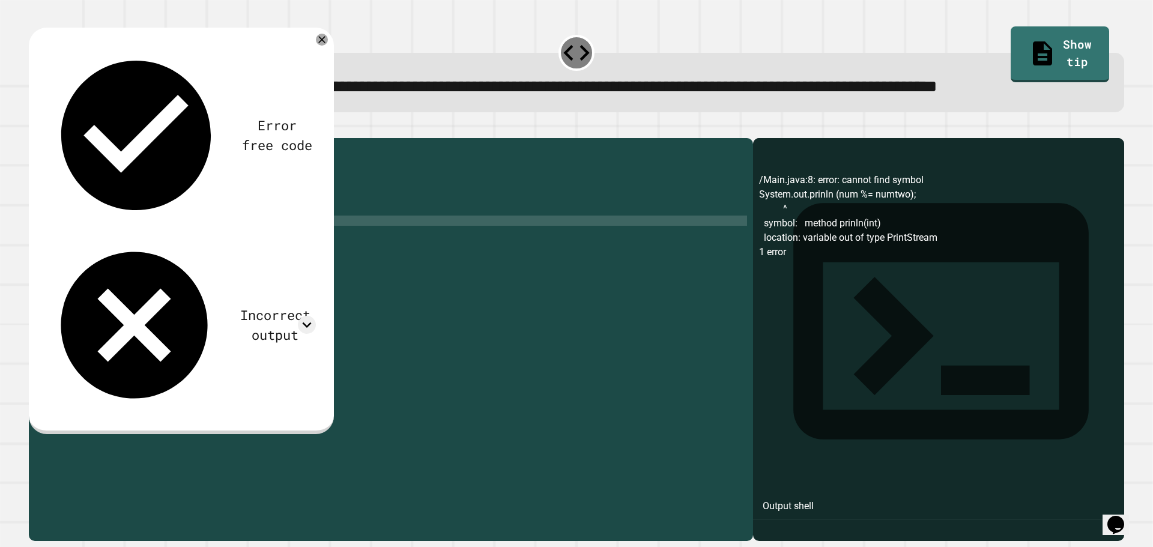
click at [35, 129] on button "button" at bounding box center [35, 129] width 0 height 0
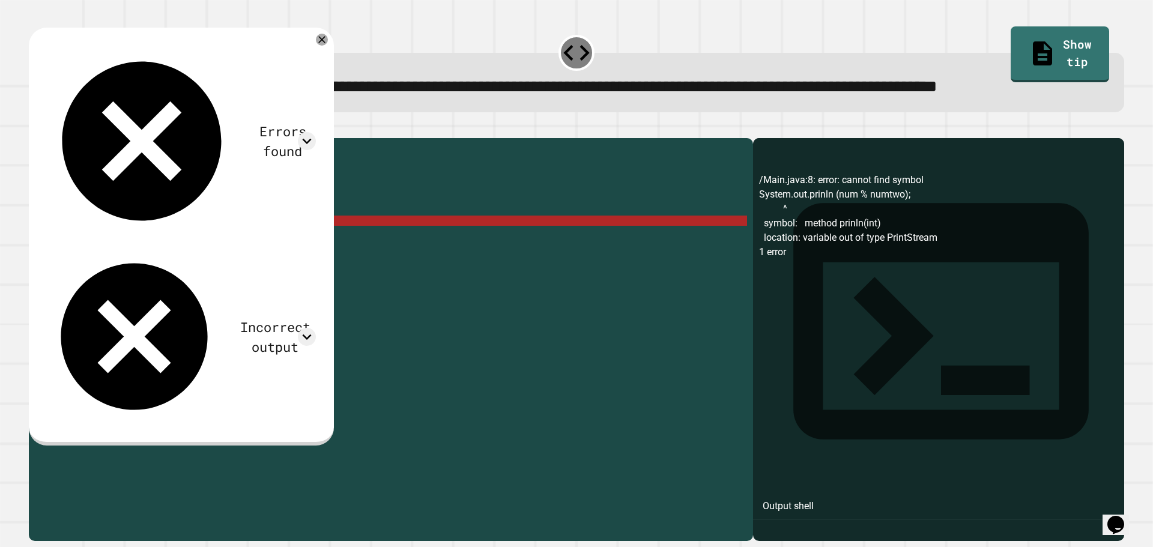
click at [129, 267] on div "public class Main { public static void main ( String [ ] args ) { // Fill in th…" at bounding box center [402, 312] width 689 height 337
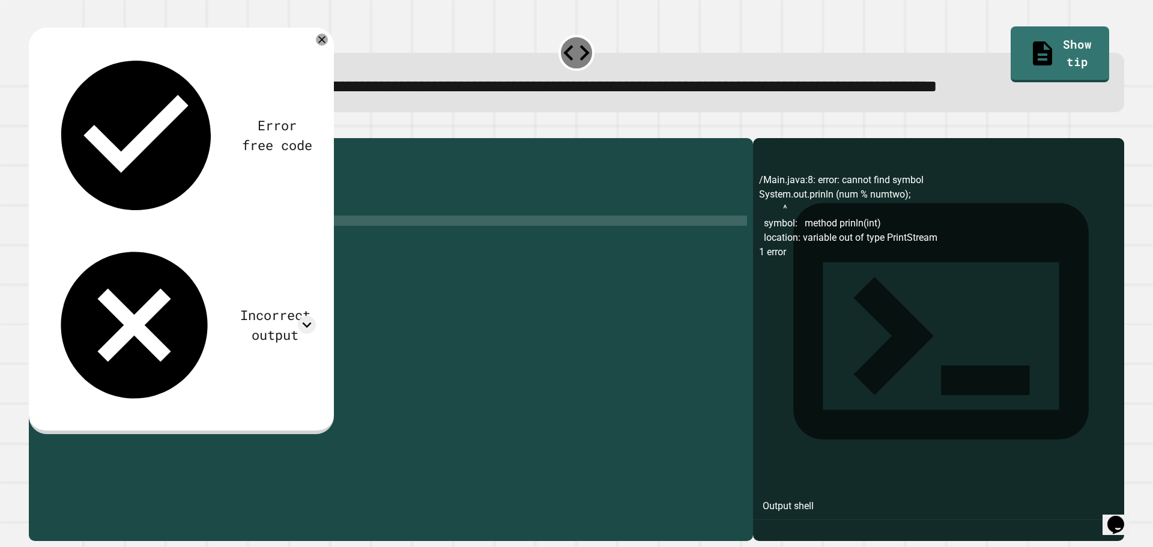
scroll to position [0, 5]
type textarea "**********"
click at [35, 129] on button "button" at bounding box center [35, 129] width 0 height 0
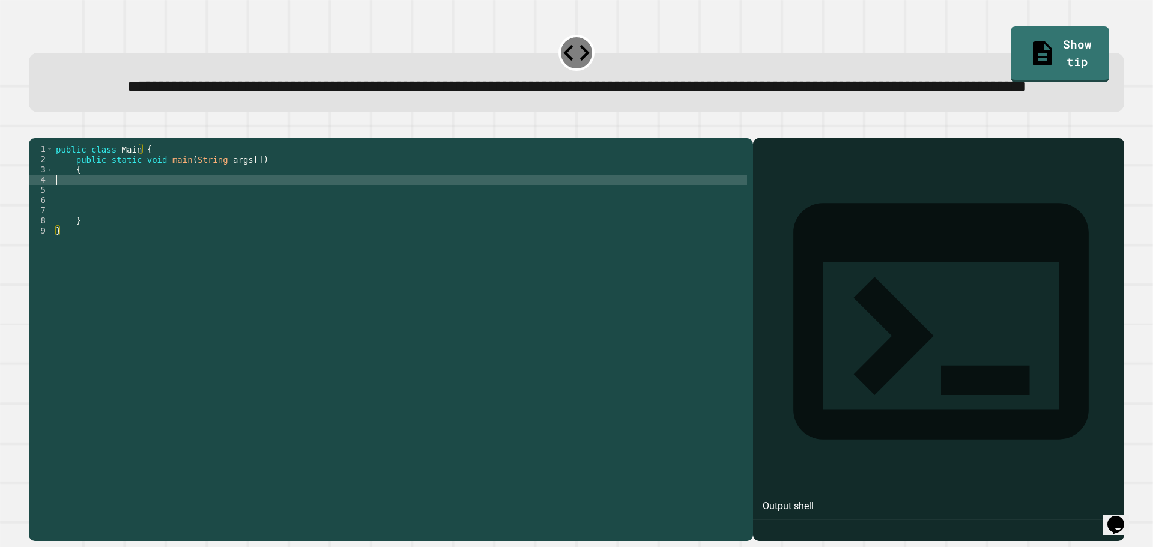
click at [114, 228] on div "public class Main { public static void main ( String args [ ]) { } }" at bounding box center [400, 312] width 694 height 337
type textarea "**********"
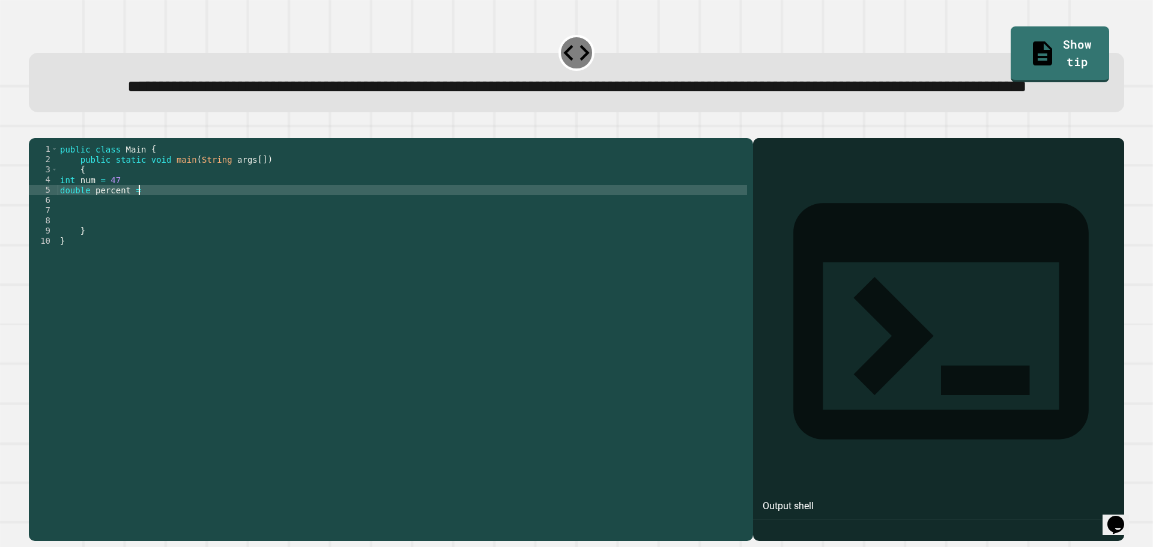
scroll to position [0, 5]
type textarea "**********"
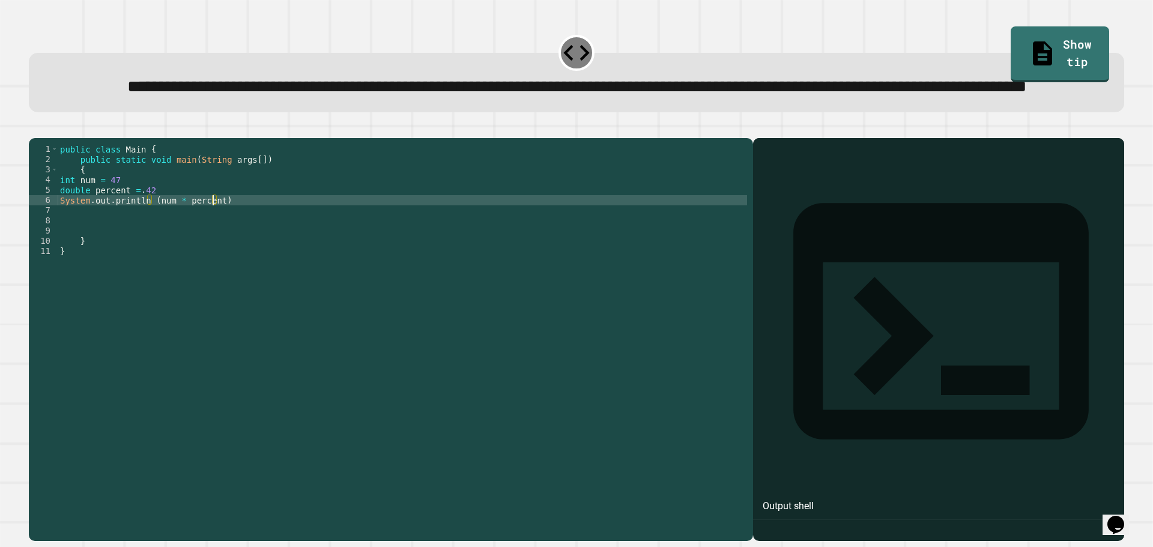
scroll to position [0, 0]
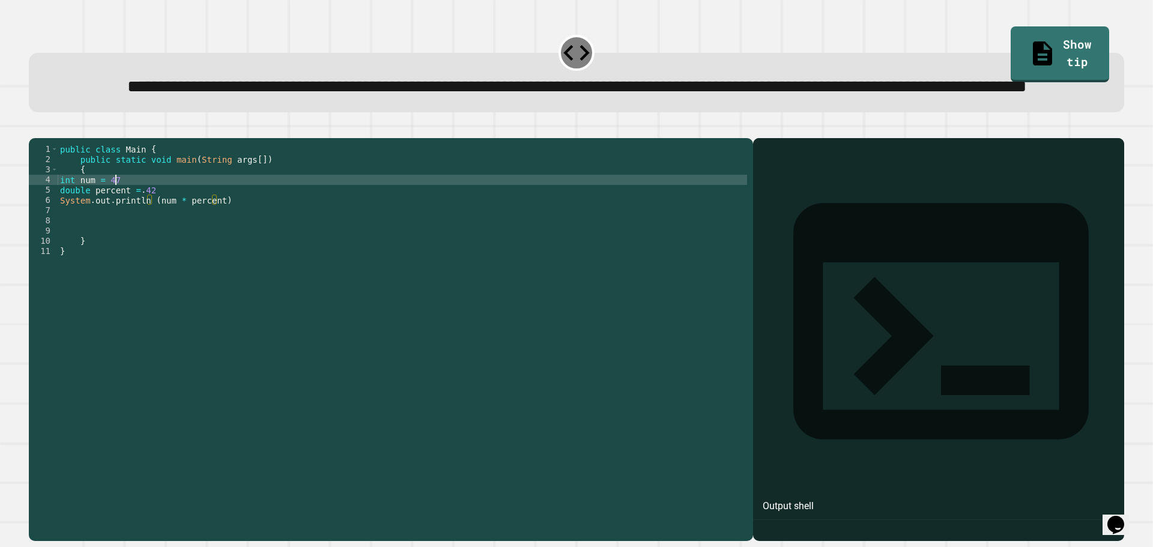
click at [138, 223] on div "public class Main { public static void main ( String args [ ]) { int num = 47 d…" at bounding box center [402, 312] width 689 height 337
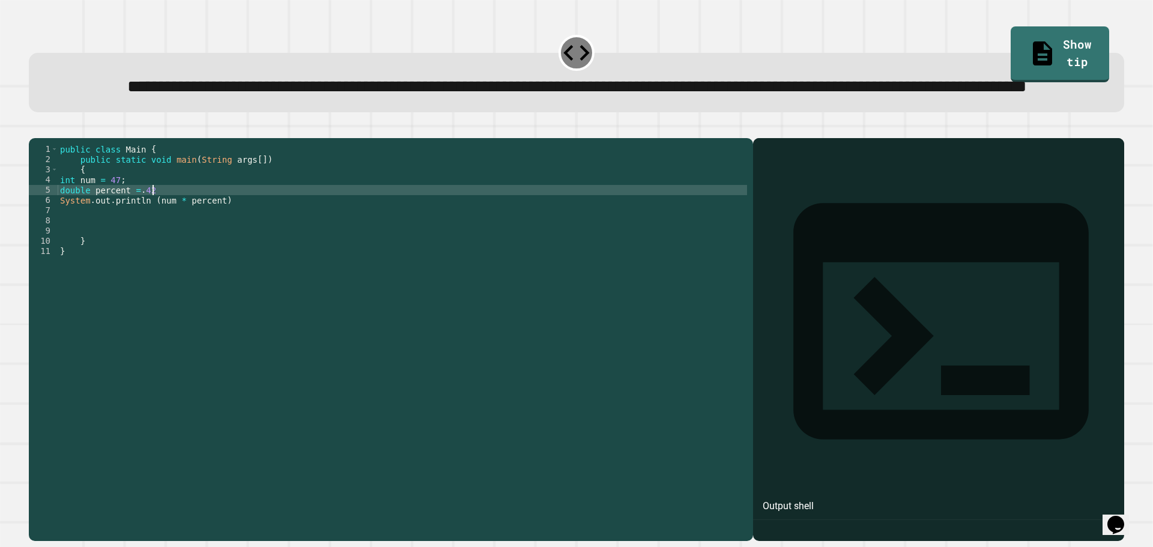
click at [166, 238] on div "public class Main { public static void main ( String args [ ]) { int num = 47 ;…" at bounding box center [402, 312] width 689 height 337
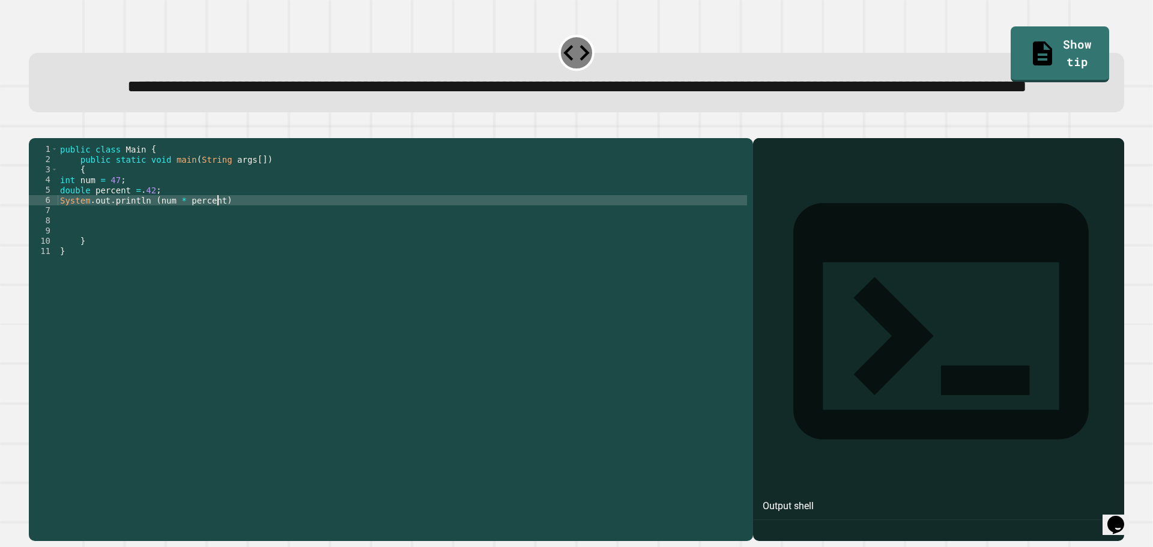
click at [233, 250] on div "public class Main { public static void main ( String args [ ]) { int num = 47 ;…" at bounding box center [402, 312] width 689 height 337
click at [35, 129] on button "button" at bounding box center [35, 129] width 0 height 0
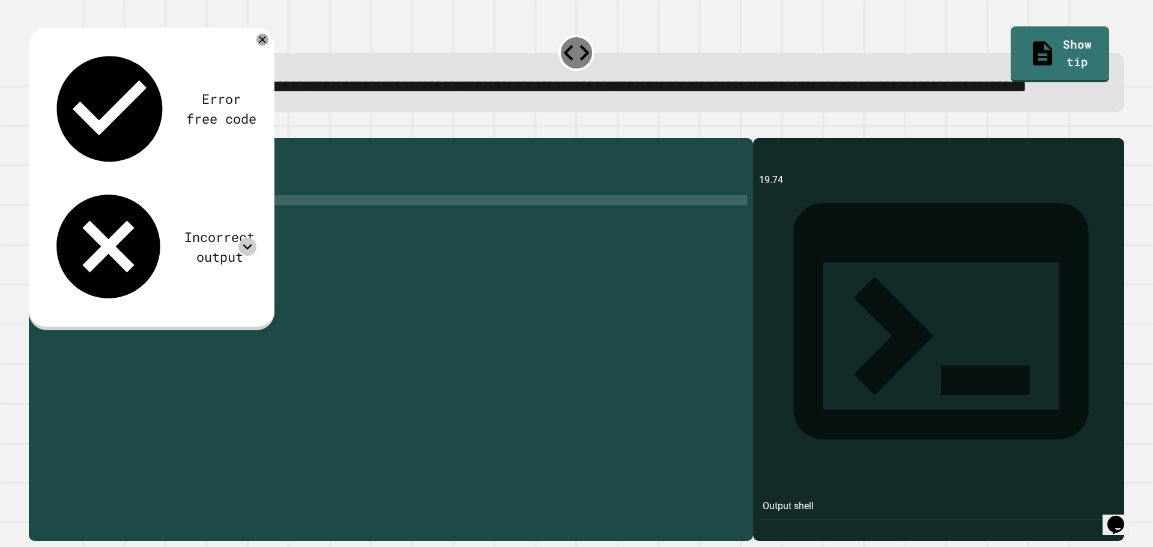
click at [250, 238] on div at bounding box center [247, 247] width 18 height 18
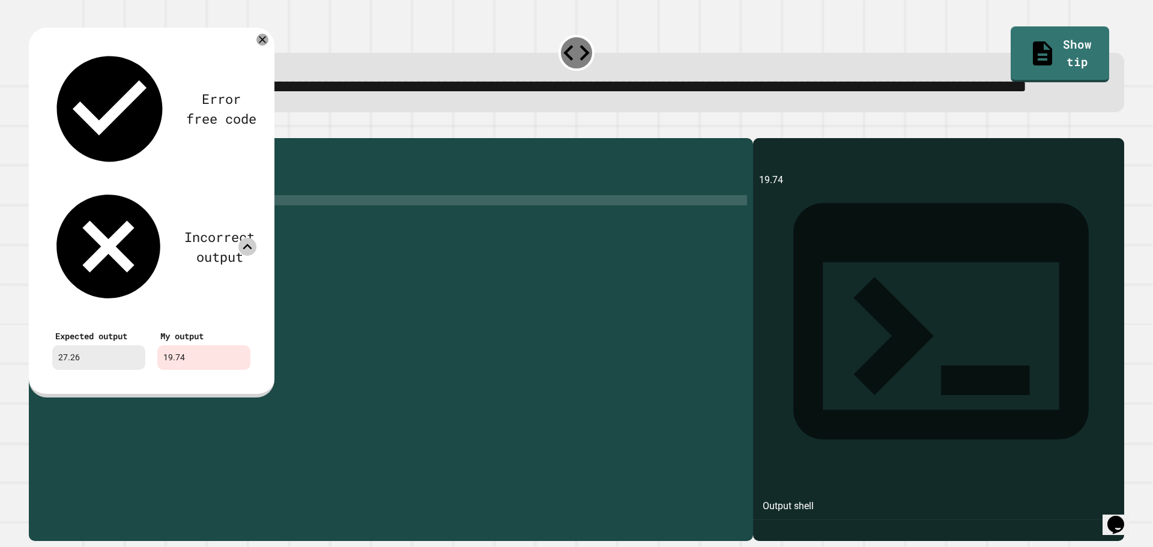
click at [250, 238] on icon at bounding box center [247, 247] width 18 height 18
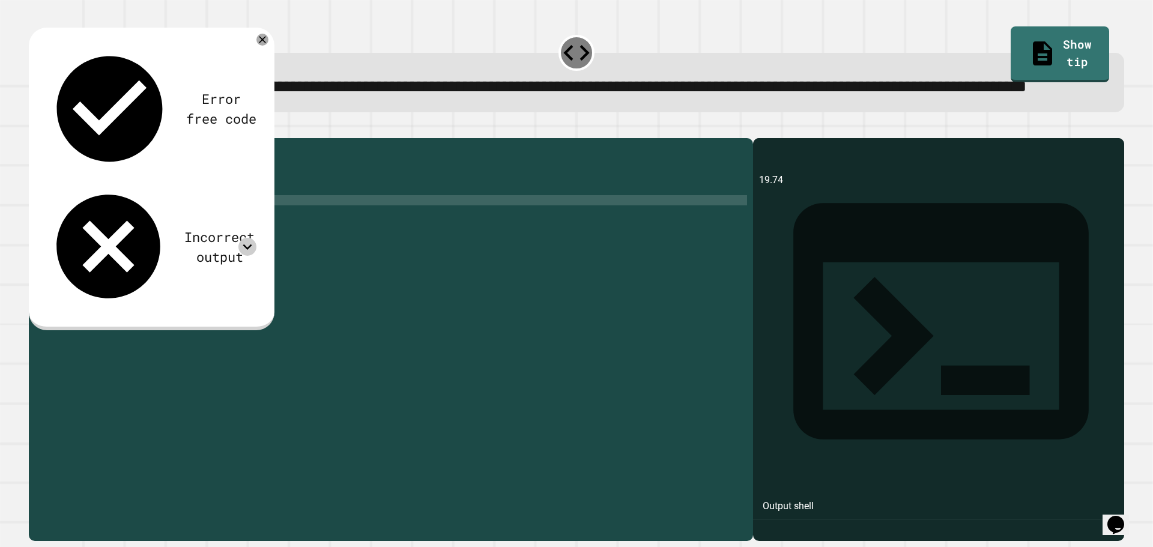
click at [175, 243] on div "public class Main { public static void main ( String args [ ]) { int num = 47 ;…" at bounding box center [402, 312] width 689 height 337
click at [76, 225] on div "public class Main { public static void main ( String args [ ]) { int num = 47 ;…" at bounding box center [402, 312] width 689 height 337
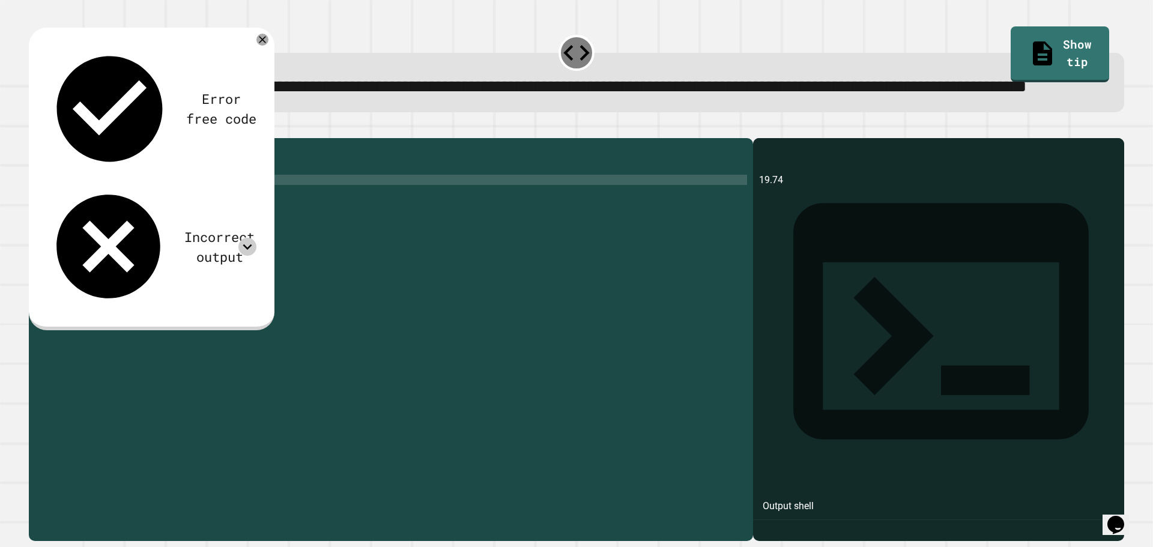
scroll to position [0, 2]
click at [35, 129] on icon "button" at bounding box center [35, 129] width 0 height 0
click at [243, 238] on icon at bounding box center [247, 247] width 18 height 18
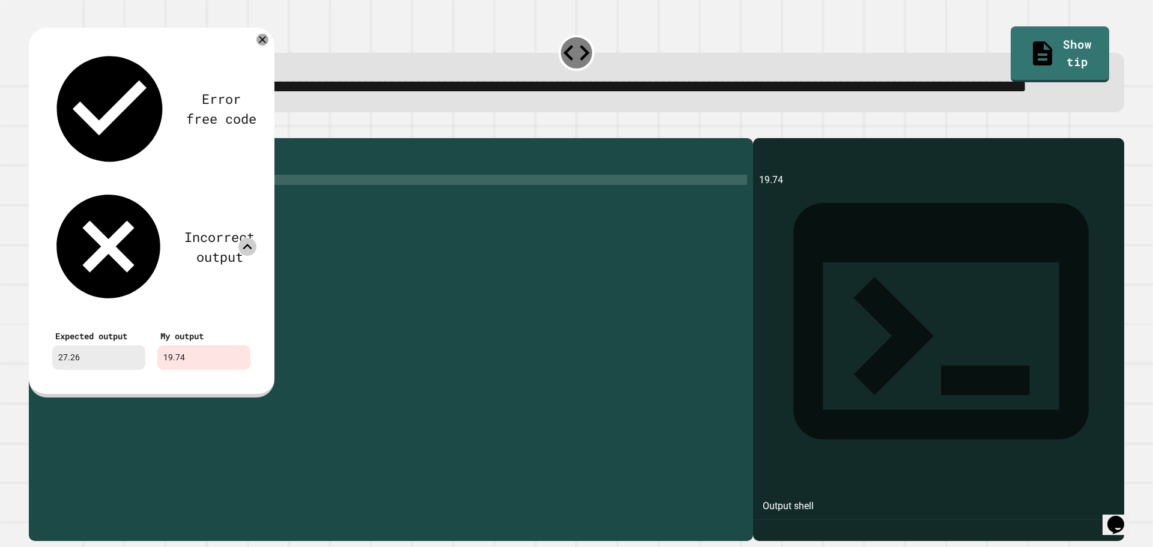
click at [243, 238] on icon at bounding box center [247, 247] width 18 height 18
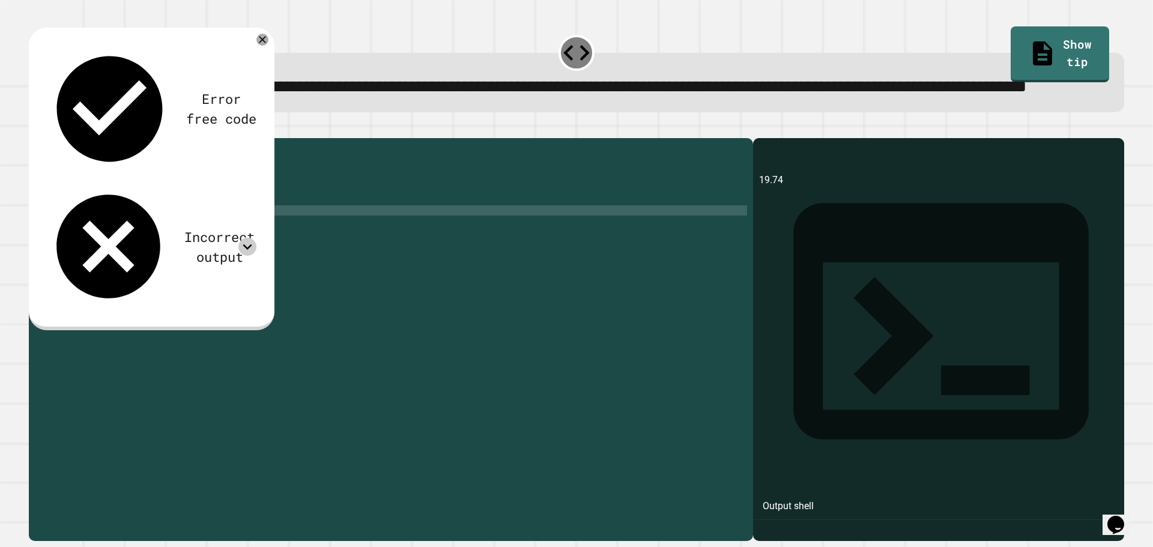
scroll to position [0, 0]
click at [238, 255] on div "public class Main { public static void main ( String args [ ]) { double num = 4…" at bounding box center [402, 312] width 689 height 337
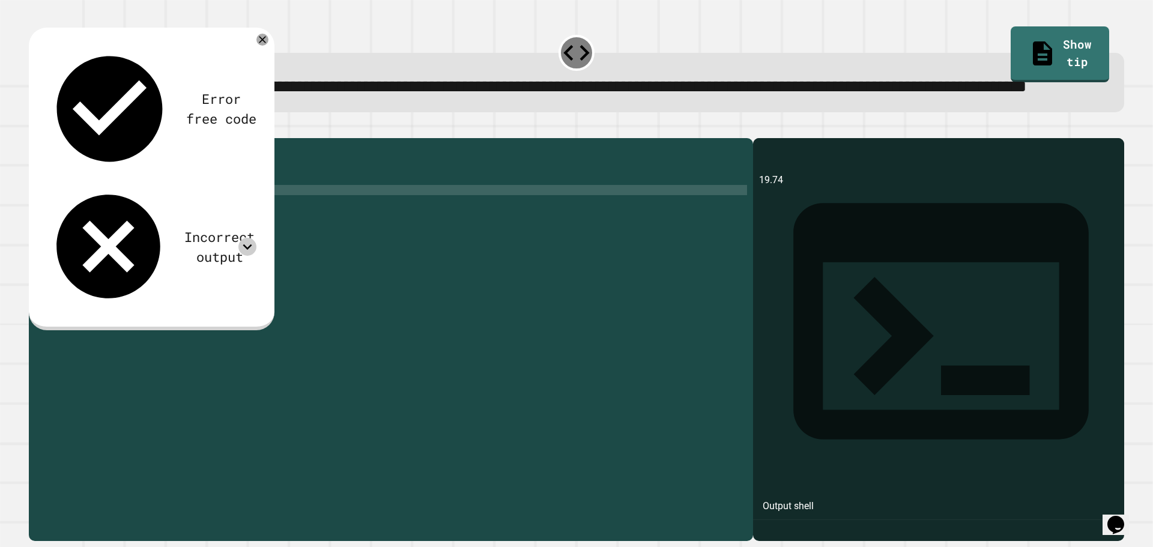
click at [139, 238] on div "public class Main { public static void main ( String args [ ]) { double num = 4…" at bounding box center [402, 312] width 689 height 337
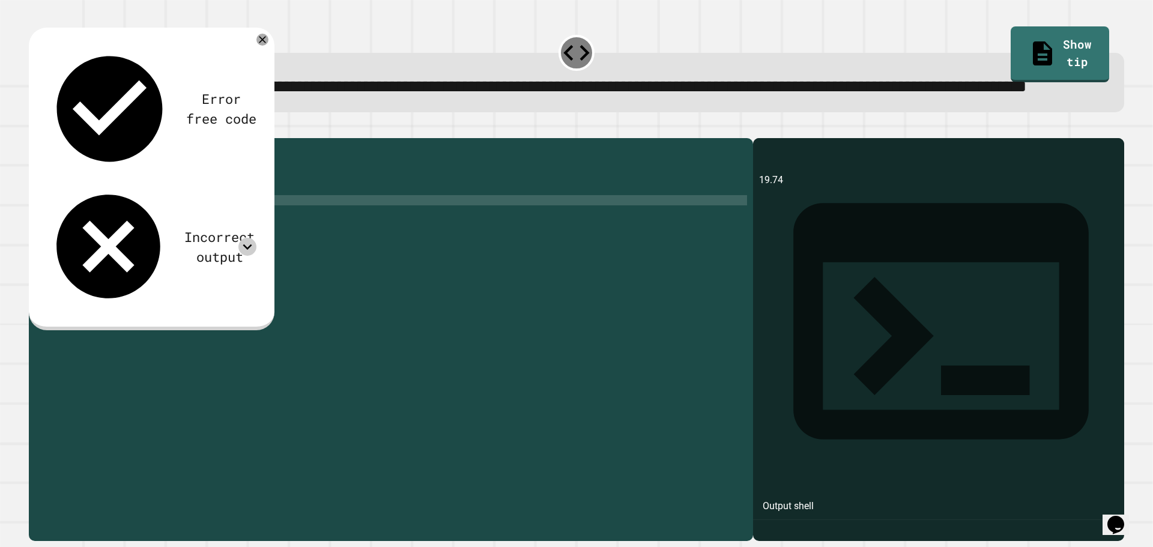
click at [236, 247] on div "public class Main { public static void main ( String args [ ]) { double num = 4…" at bounding box center [402, 312] width 689 height 337
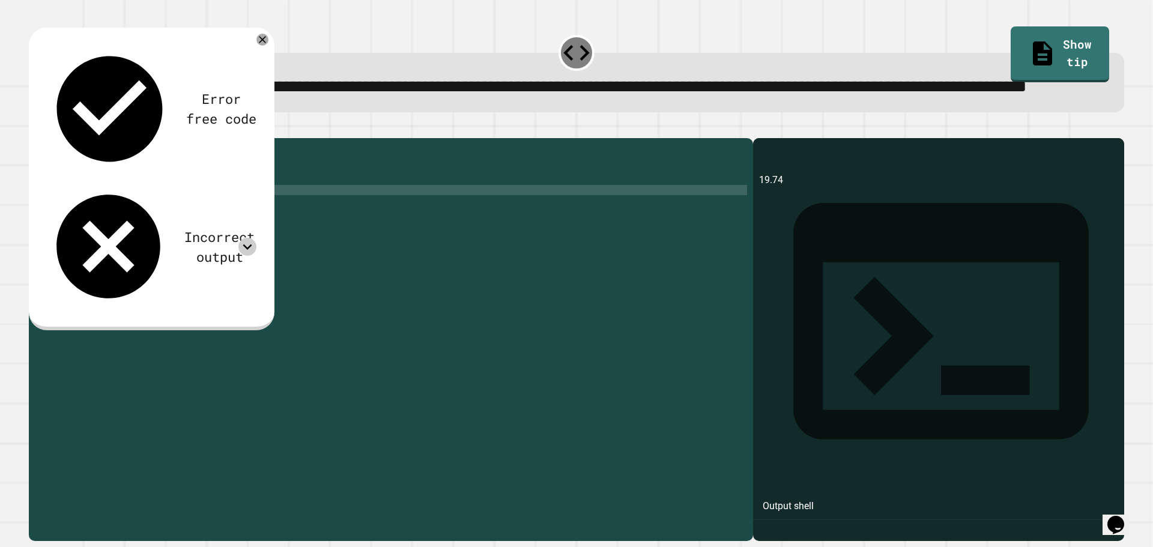
click at [156, 234] on div "public class Main { public static void main ( String args [ ]) { double num = 4…" at bounding box center [402, 312] width 689 height 337
click at [35, 129] on icon "button" at bounding box center [35, 129] width 0 height 0
click at [247, 238] on icon at bounding box center [247, 247] width 18 height 18
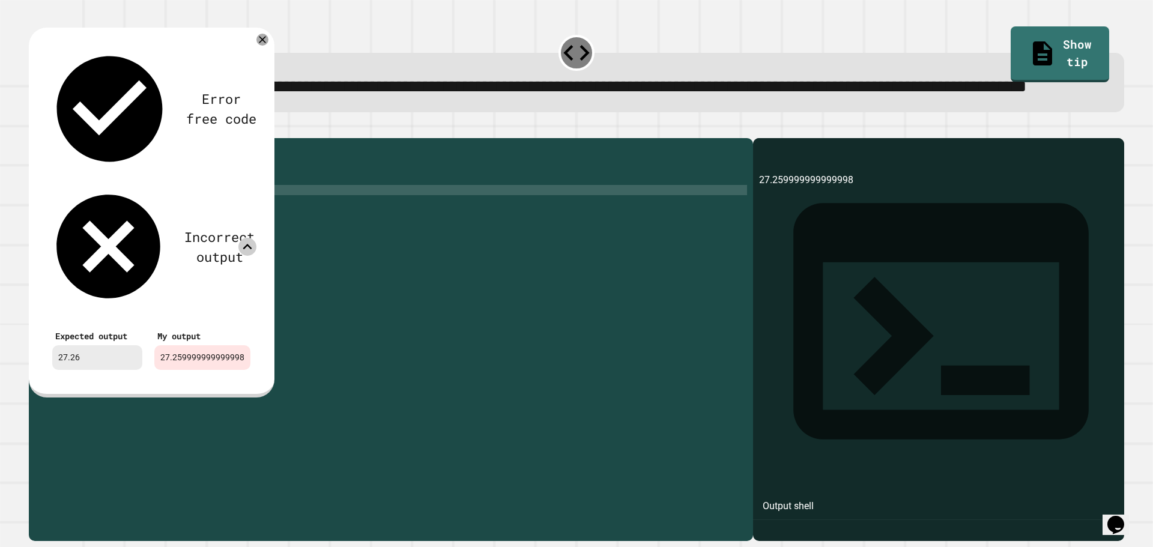
click at [249, 238] on icon at bounding box center [247, 247] width 18 height 18
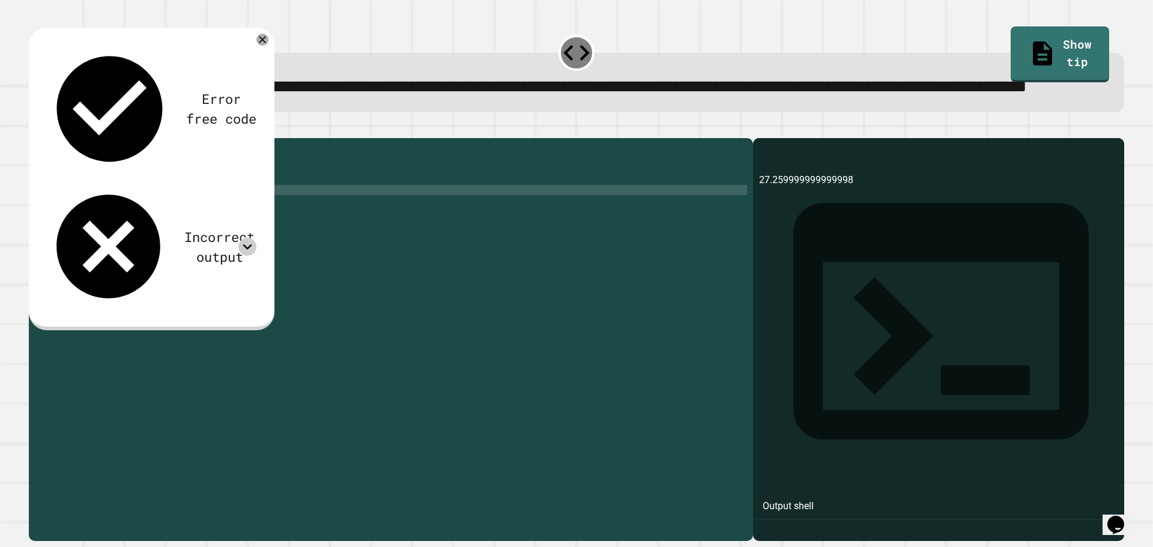
click at [86, 228] on div "public class Main { public static void main ( String args [ ]) { double num = 4…" at bounding box center [402, 312] width 689 height 337
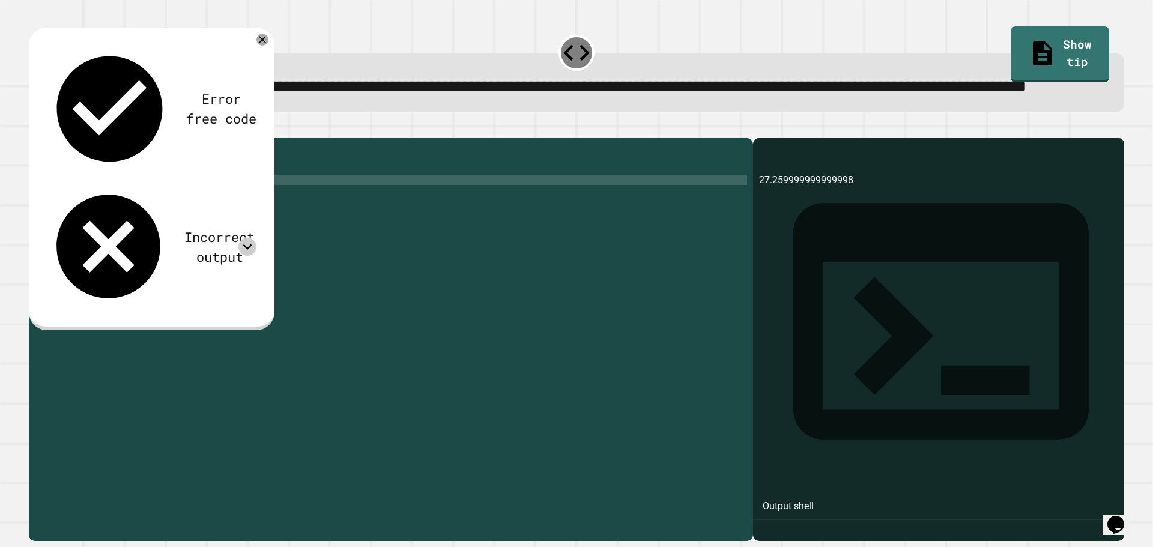
scroll to position [0, 1]
type textarea "**********"
click at [35, 129] on icon "button" at bounding box center [35, 129] width 0 height 0
click at [253, 238] on icon at bounding box center [247, 247] width 18 height 18
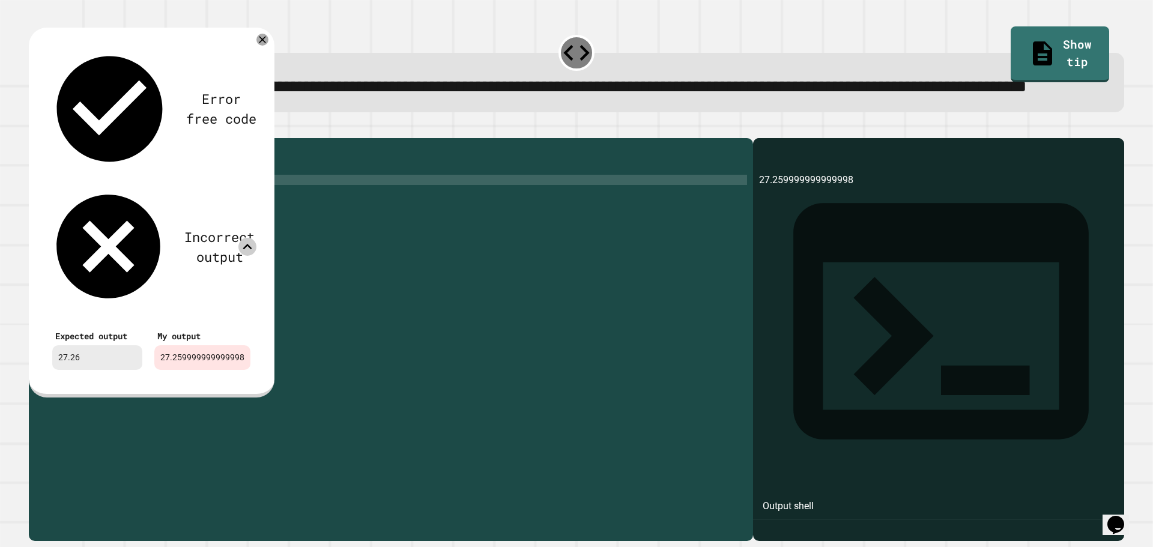
click at [254, 238] on icon at bounding box center [247, 247] width 18 height 18
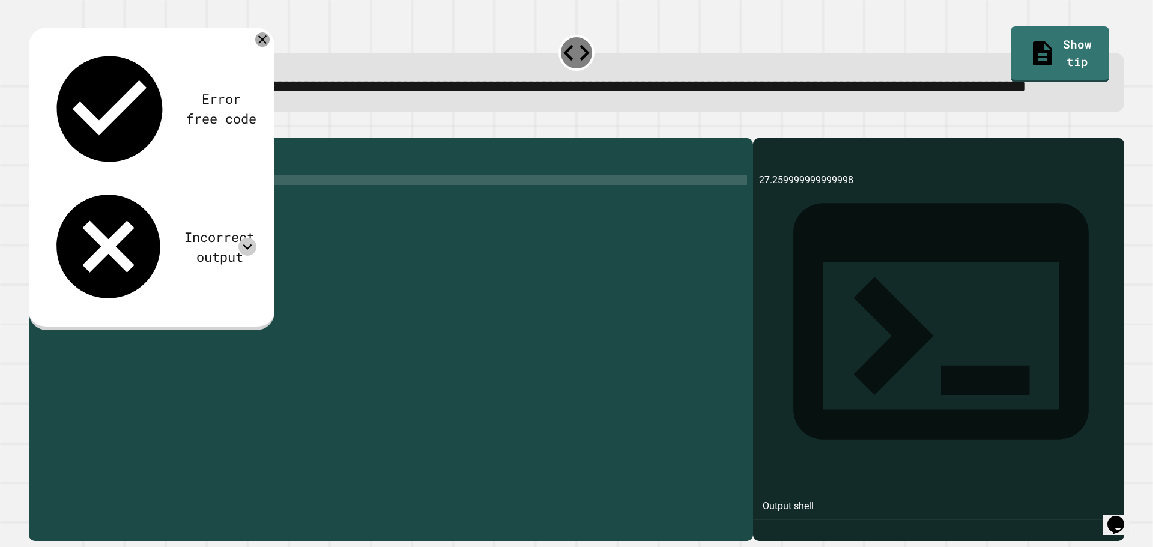
click at [258, 47] on icon at bounding box center [262, 39] width 14 height 14
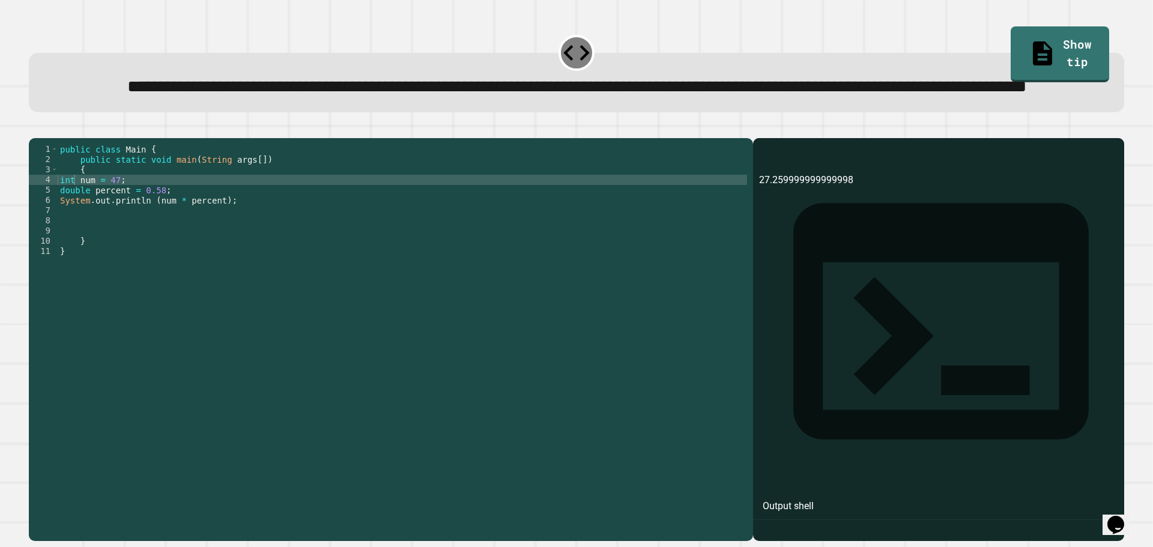
click at [35, 129] on icon "button" at bounding box center [35, 129] width 0 height 0
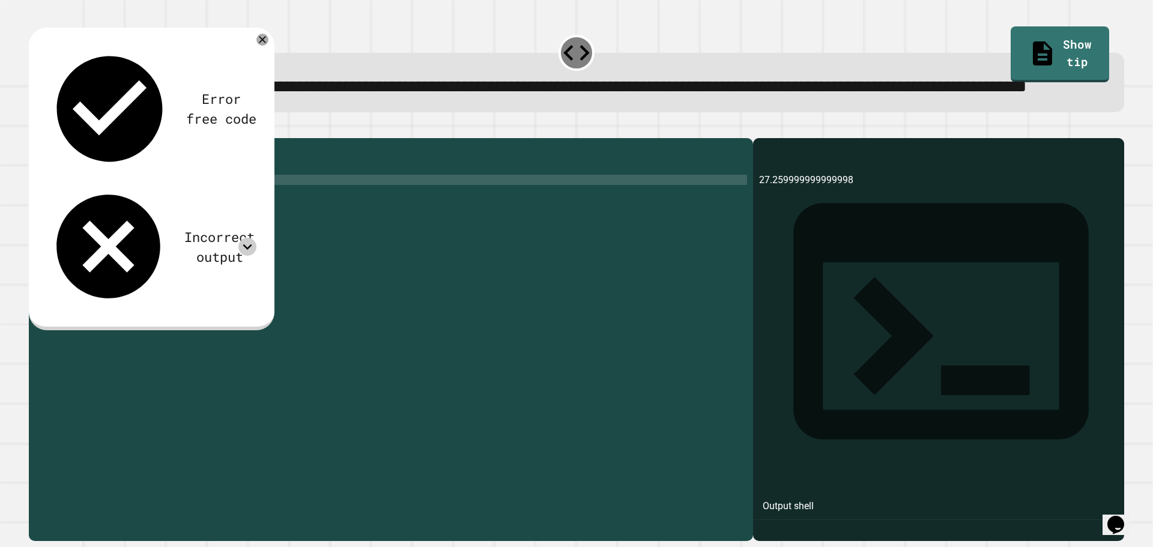
click at [247, 238] on icon at bounding box center [247, 247] width 18 height 18
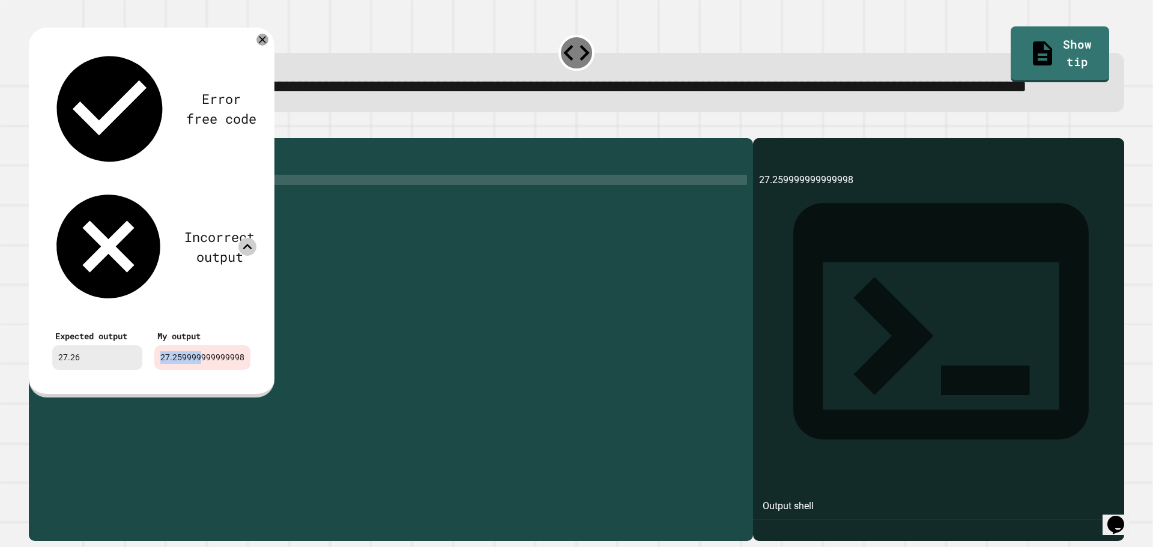
drag, startPoint x: 154, startPoint y: 182, endPoint x: 195, endPoint y: 182, distance: 40.2
click at [195, 345] on div "27.259999999999998" at bounding box center [202, 357] width 96 height 25
click at [262, 47] on icon at bounding box center [262, 39] width 14 height 14
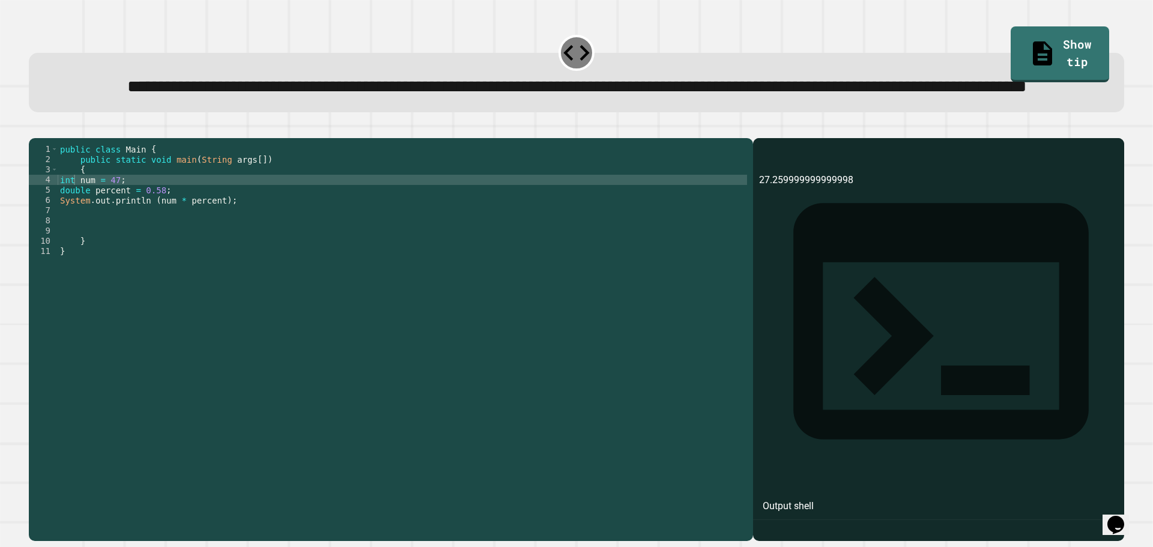
click at [160, 250] on div "public class Main { public static void main ( String args [ ]) { int num = 47 ;…" at bounding box center [402, 312] width 689 height 337
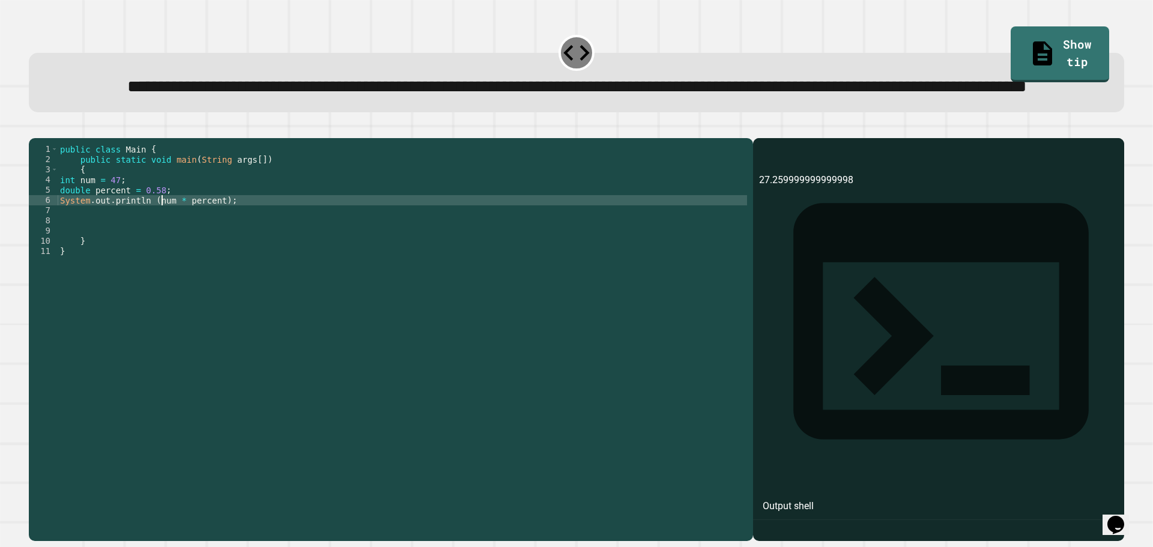
click at [160, 250] on div "public class Main { public static void main ( String args [ ]) { int num = 47 ;…" at bounding box center [402, 312] width 689 height 337
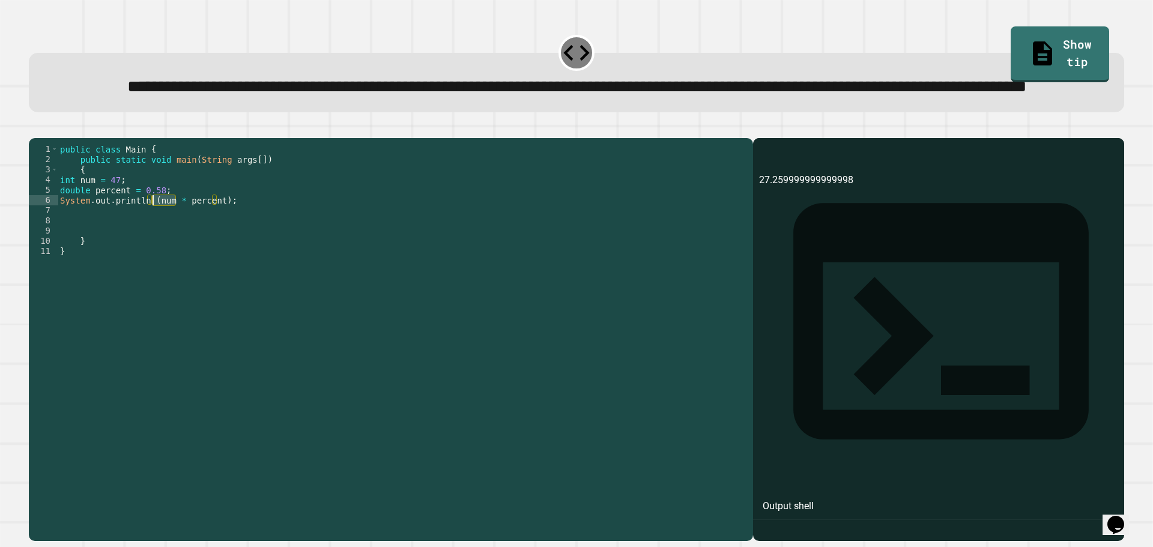
drag, startPoint x: 174, startPoint y: 246, endPoint x: 151, endPoint y: 248, distance: 22.3
click at [151, 248] on div "public class Main { public static void main ( String args [ ]) { int num = 47 ;…" at bounding box center [402, 312] width 689 height 337
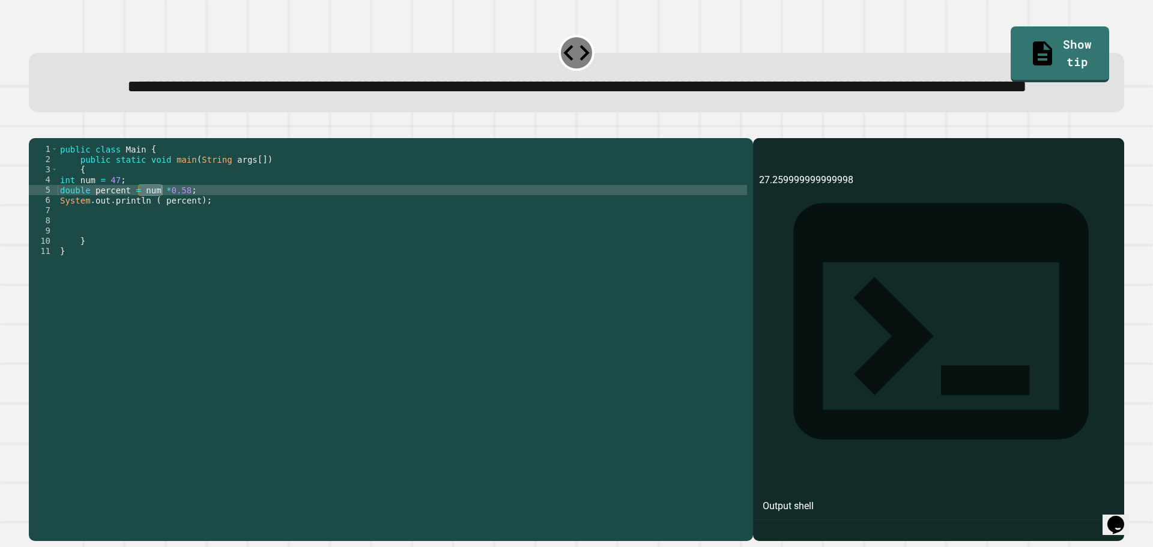
click at [35, 129] on icon "button" at bounding box center [35, 129] width 0 height 0
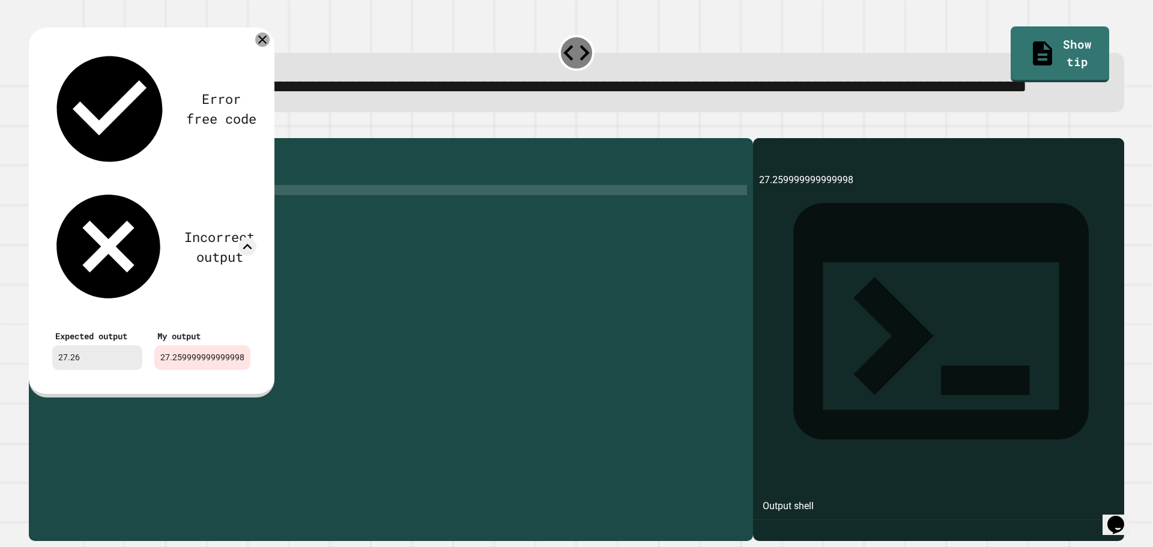
click at [261, 47] on icon at bounding box center [262, 39] width 14 height 14
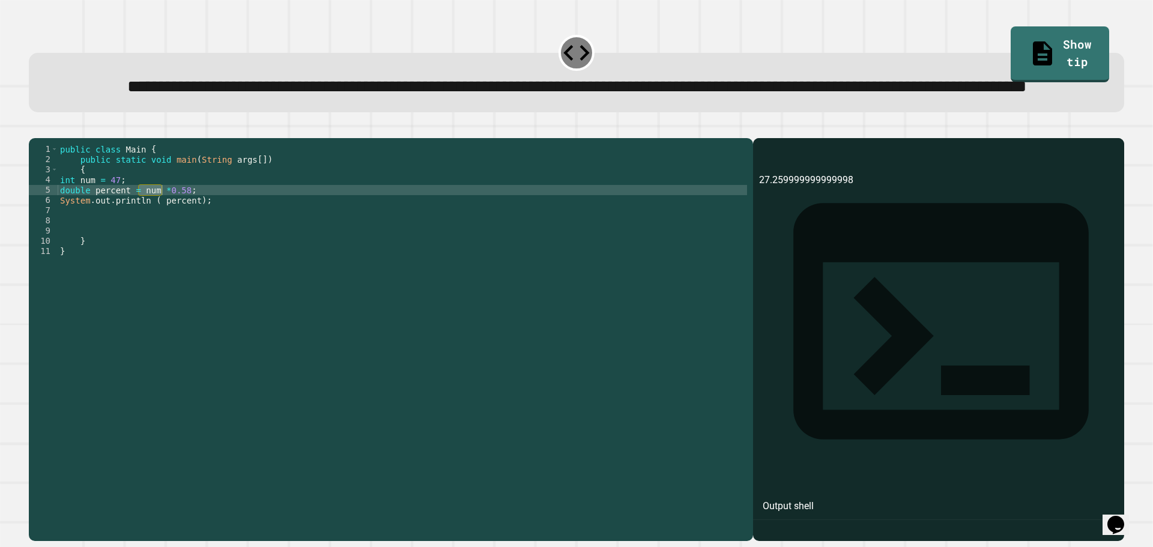
click at [162, 237] on div "public class Main { public static void main ( String args [ ]) { int num = 47 ;…" at bounding box center [402, 302] width 689 height 316
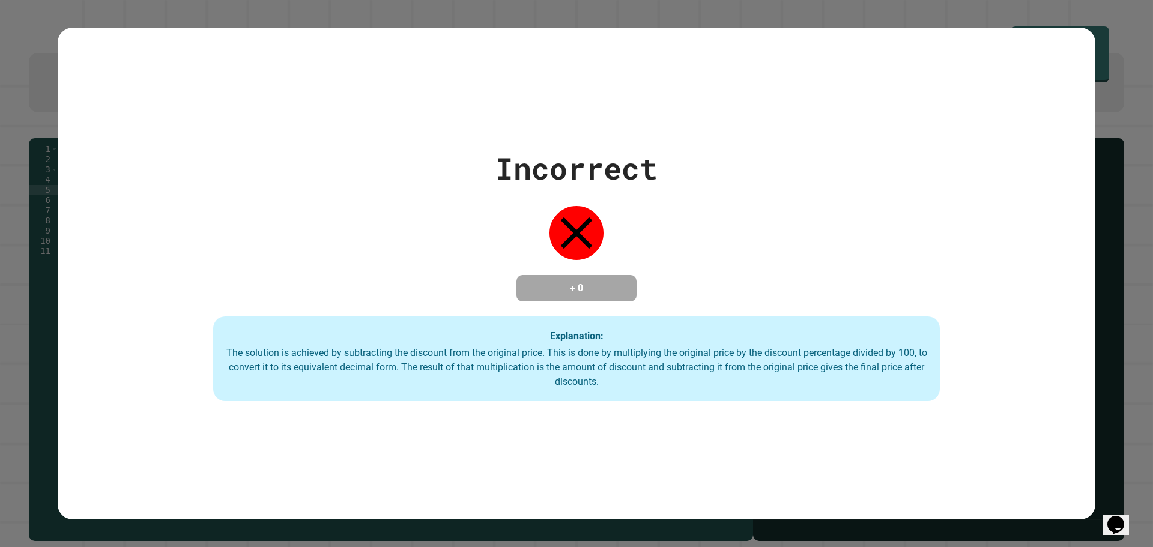
drag, startPoint x: 160, startPoint y: 237, endPoint x: 136, endPoint y: 234, distance: 24.1
click at [136, 234] on div "**********" at bounding box center [576, 273] width 1153 height 547
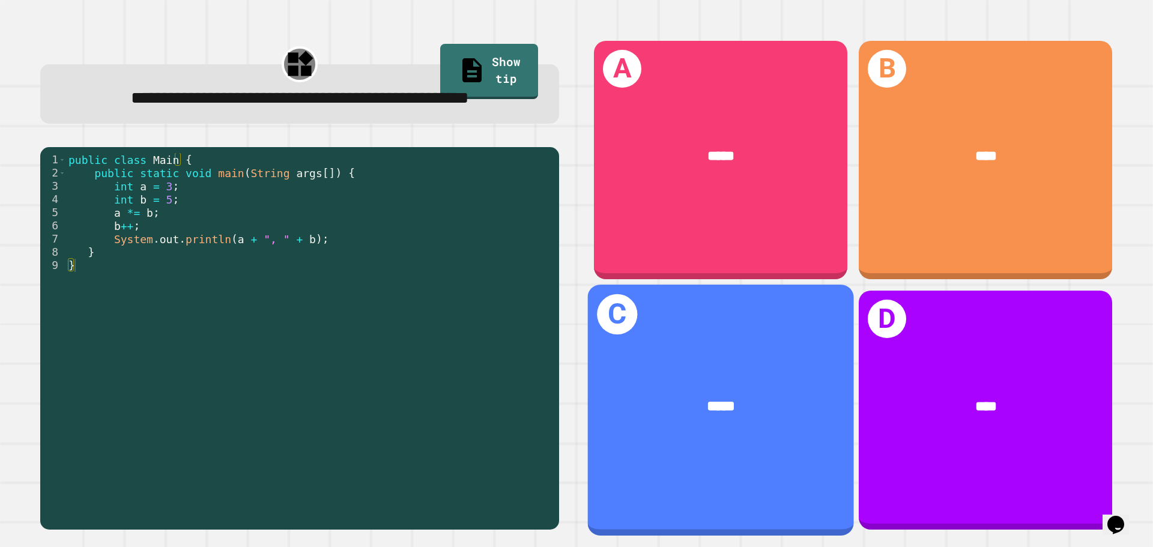
click at [702, 367] on div "*****" at bounding box center [721, 407] width 266 height 80
